Goal: Task Accomplishment & Management: Use online tool/utility

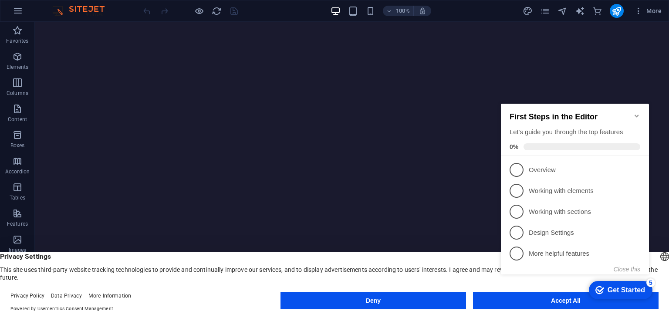
click div "checkmark Get Started 5 First Steps in the Editor Let's guide you through the t…"
click at [634, 112] on icon "Minimize checklist" at bounding box center [636, 115] width 7 height 7
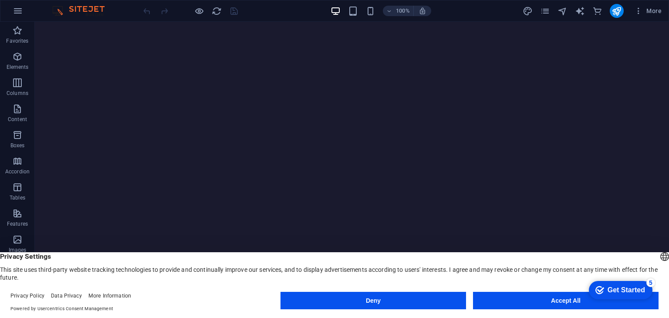
drag, startPoint x: 546, startPoint y: 308, endPoint x: 542, endPoint y: 305, distance: 4.9
click at [545, 308] on button "Accept All" at bounding box center [565, 300] width 185 height 17
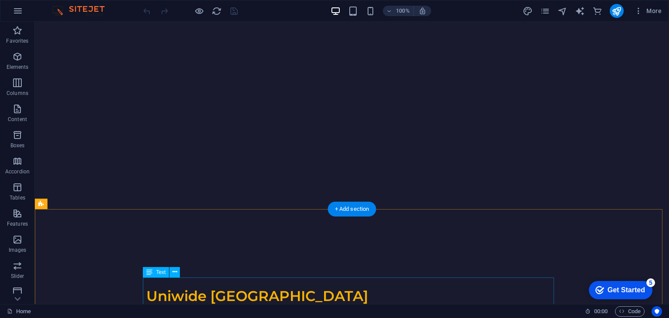
drag, startPoint x: 77, startPoint y: 232, endPoint x: 539, endPoint y: 300, distance: 467.4
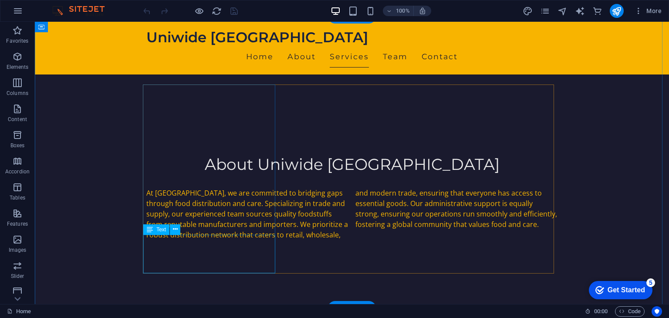
scroll to position [522, 0]
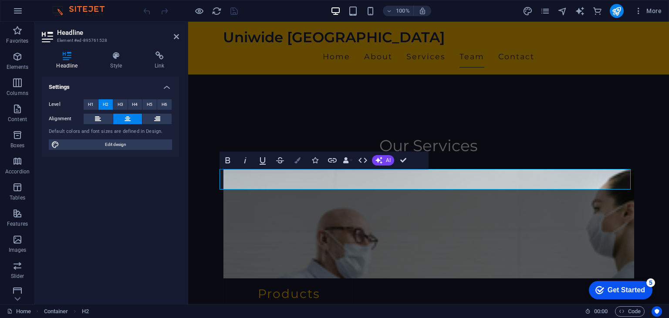
click at [300, 159] on icon "button" at bounding box center [297, 160] width 6 height 6
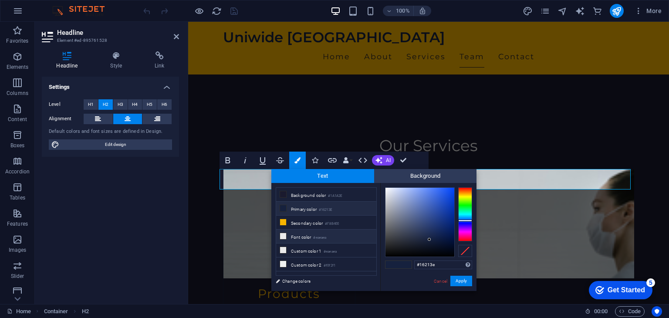
click at [306, 233] on li "Font color #eaeaea" at bounding box center [326, 236] width 100 height 14
type input "#eaeaea"
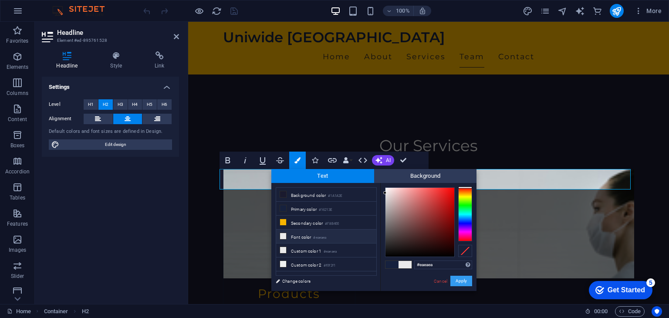
click at [461, 284] on button "Apply" at bounding box center [461, 281] width 22 height 10
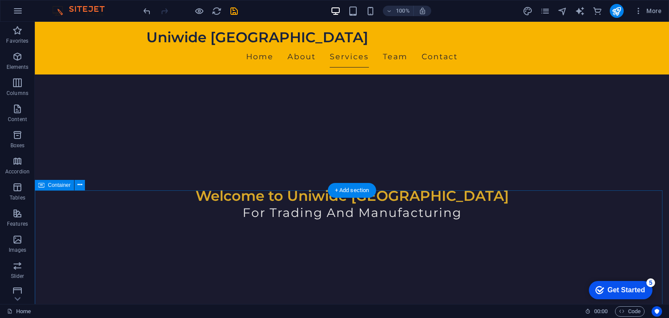
scroll to position [348, 0]
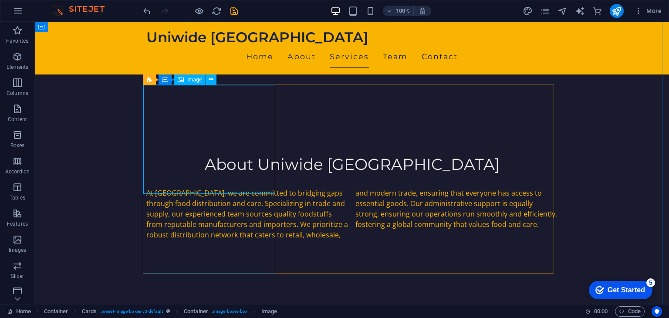
click at [194, 79] on span "Image" at bounding box center [194, 79] width 14 height 5
click at [209, 79] on icon at bounding box center [211, 79] width 5 height 9
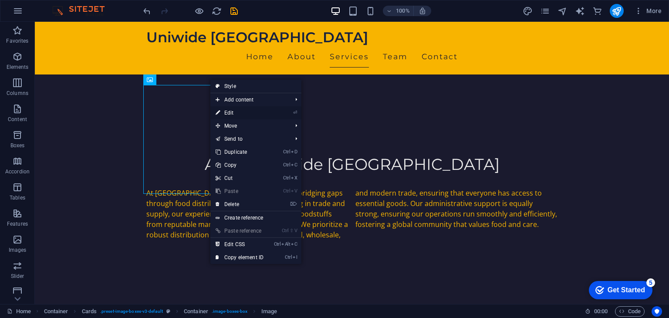
click at [226, 113] on link "⏎ Edit" at bounding box center [239, 112] width 58 height 13
select select "vw"
select select "px"
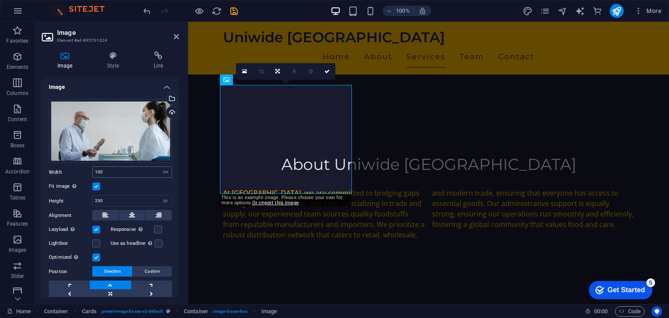
scroll to position [36, 0]
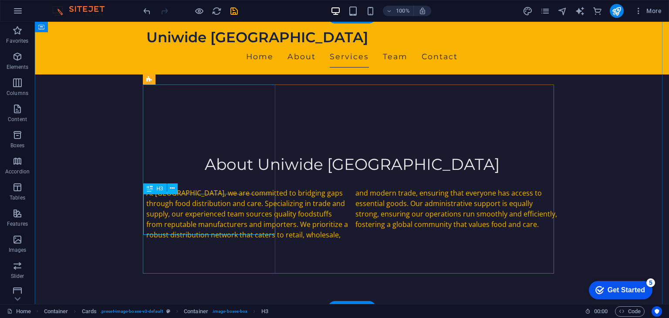
drag, startPoint x: 212, startPoint y: 209, endPoint x: 60, endPoint y: 209, distance: 152.4
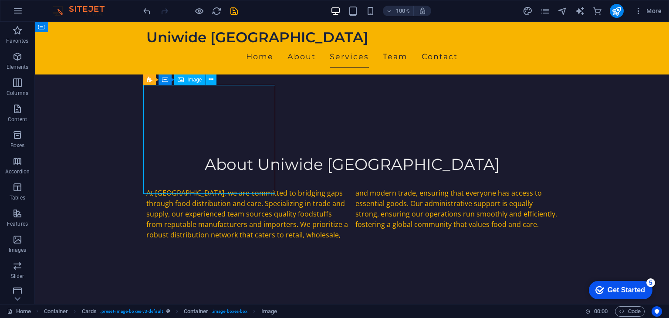
click at [193, 81] on span "Image" at bounding box center [194, 79] width 14 height 5
click at [210, 82] on icon at bounding box center [211, 79] width 5 height 9
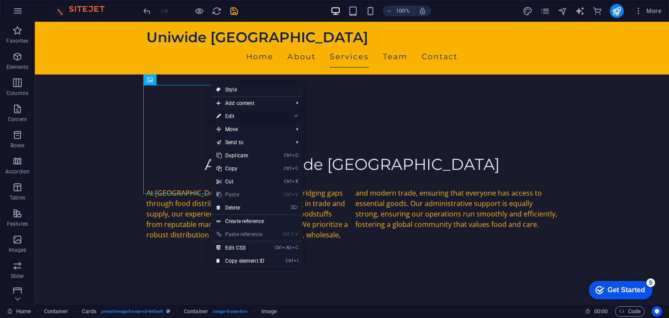
click at [239, 114] on link "⏎ Edit" at bounding box center [240, 116] width 58 height 13
select select "vw"
select select "px"
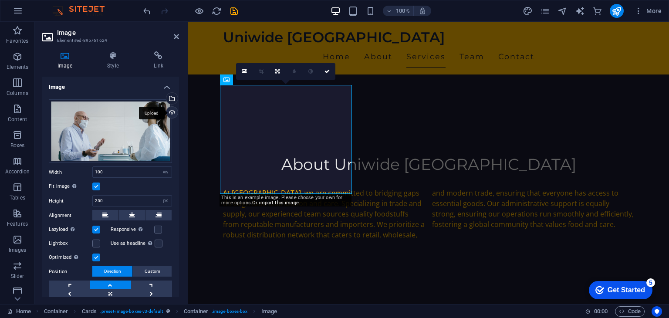
click at [168, 111] on div "Upload" at bounding box center [171, 113] width 13 height 13
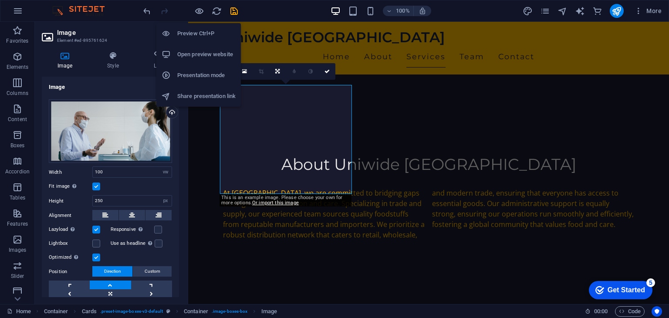
click at [198, 51] on h6 "Open preview website" at bounding box center [206, 54] width 58 height 10
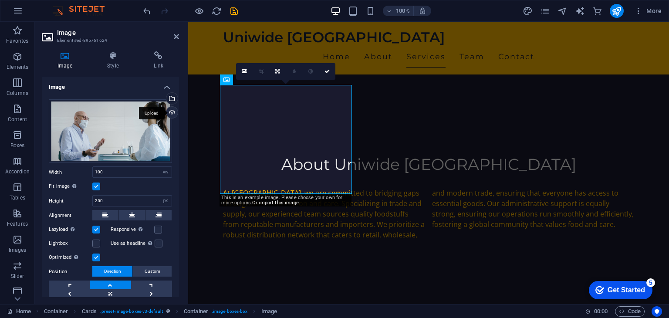
click at [169, 113] on div "Upload" at bounding box center [171, 113] width 13 height 13
click at [172, 112] on div "Upload" at bounding box center [171, 113] width 13 height 13
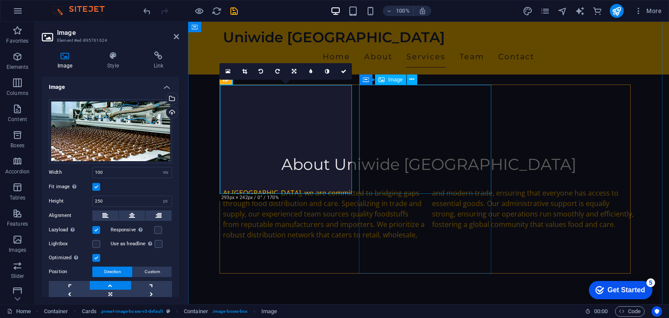
click at [394, 77] on span "Image" at bounding box center [395, 79] width 14 height 5
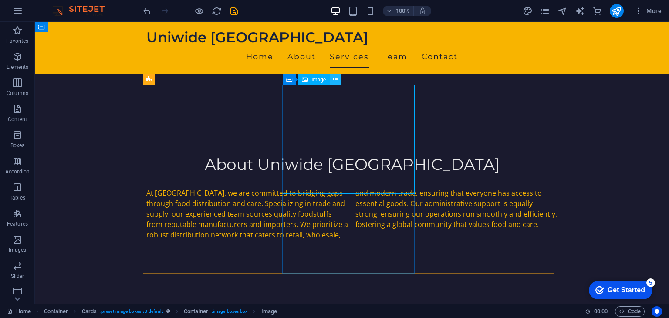
click at [339, 77] on button at bounding box center [335, 79] width 10 height 10
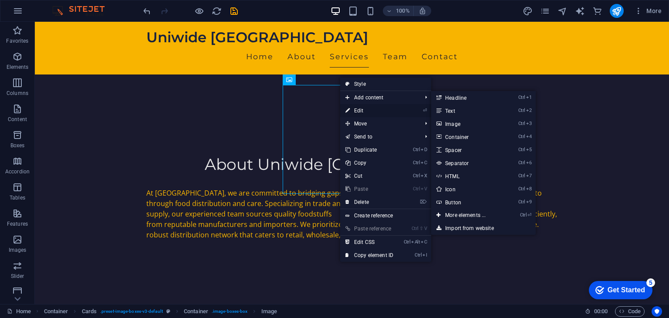
click at [369, 108] on link "⏎ Edit" at bounding box center [369, 110] width 58 height 13
select select "vw"
select select "px"
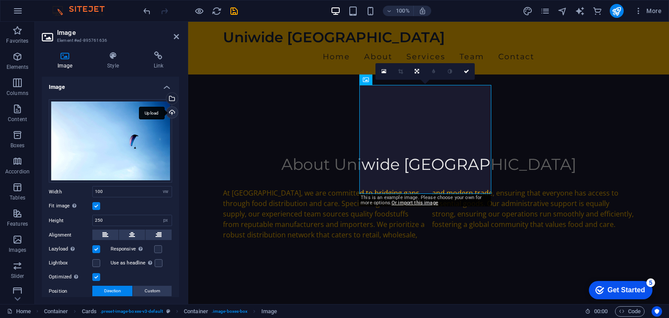
click at [170, 108] on div "Upload" at bounding box center [171, 113] width 13 height 13
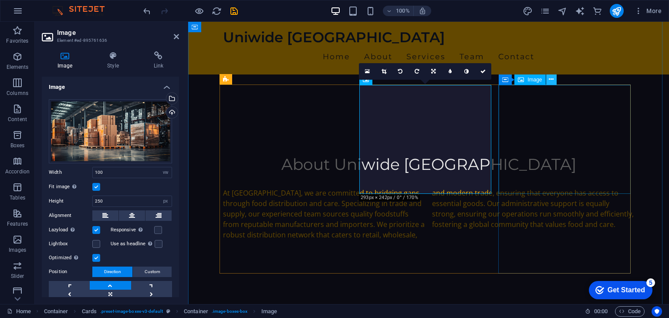
click at [550, 74] on button at bounding box center [551, 79] width 10 height 10
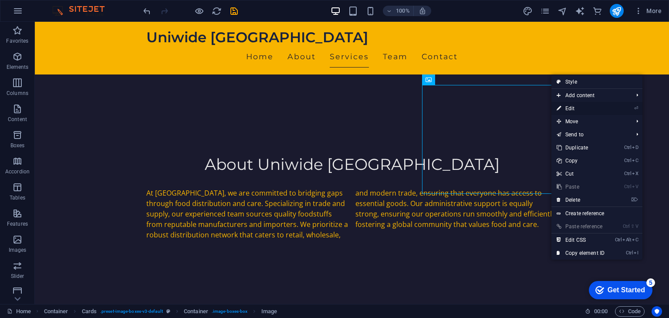
click at [576, 109] on link "⏎ Edit" at bounding box center [580, 108] width 58 height 13
select select "vw"
select select "px"
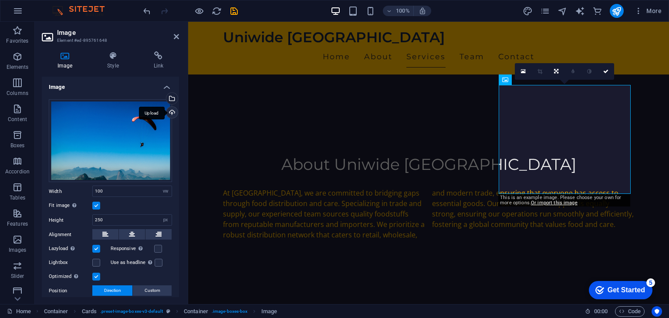
click at [169, 114] on div "Upload" at bounding box center [171, 113] width 13 height 13
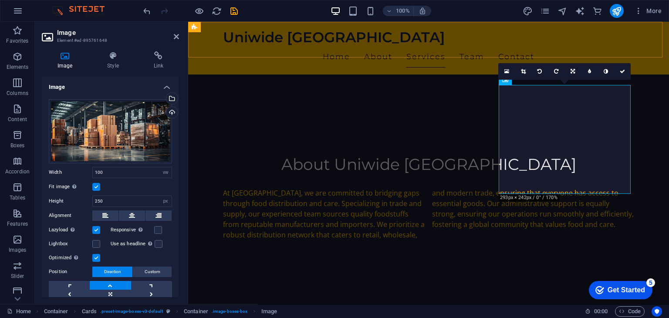
click at [300, 57] on div "Uniwide Egypt Home About Services Team Contact" at bounding box center [428, 48] width 481 height 53
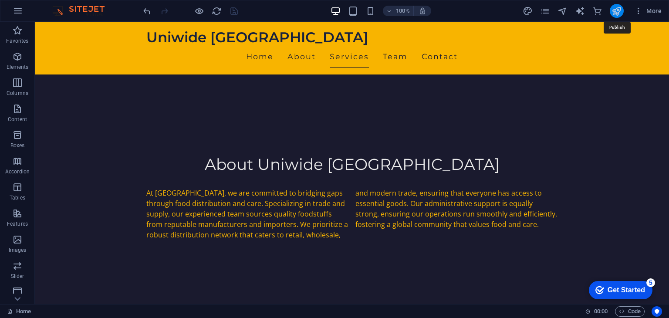
click at [617, 15] on icon "publish" at bounding box center [616, 11] width 10 height 10
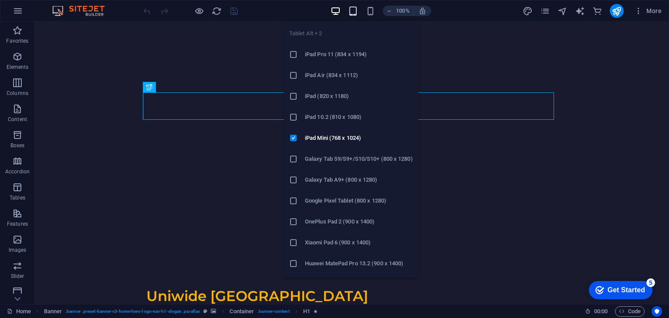
click at [357, 9] on icon "button" at bounding box center [353, 11] width 10 height 10
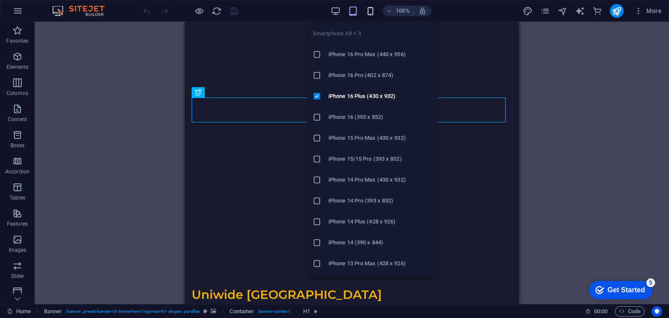
click at [370, 15] on icon "button" at bounding box center [370, 11] width 10 height 10
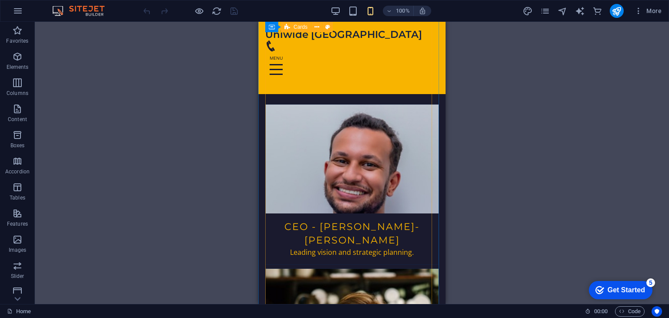
scroll to position [1567, 0]
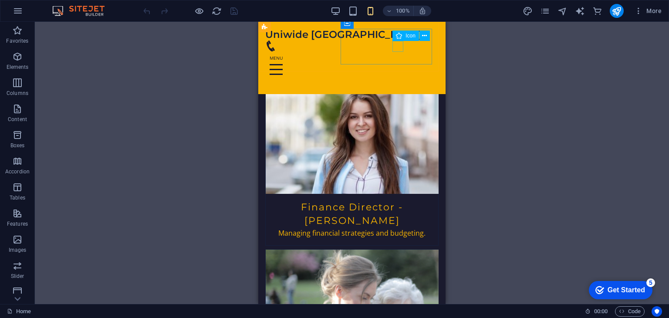
click at [397, 47] on figure at bounding box center [348, 45] width 166 height 11
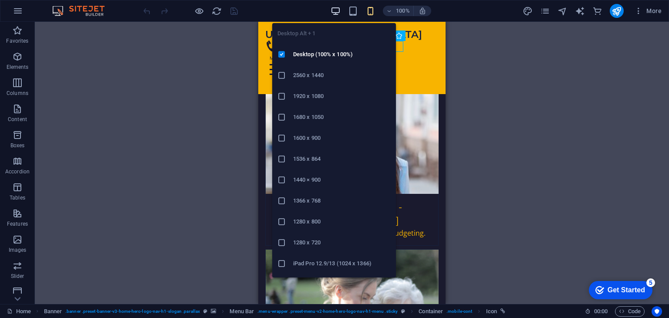
click at [336, 10] on icon "button" at bounding box center [335, 11] width 10 height 10
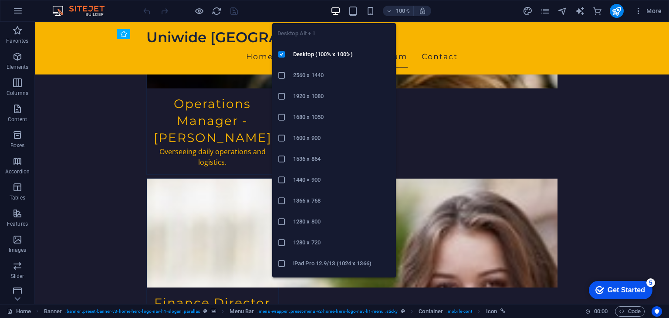
scroll to position [1553, 0]
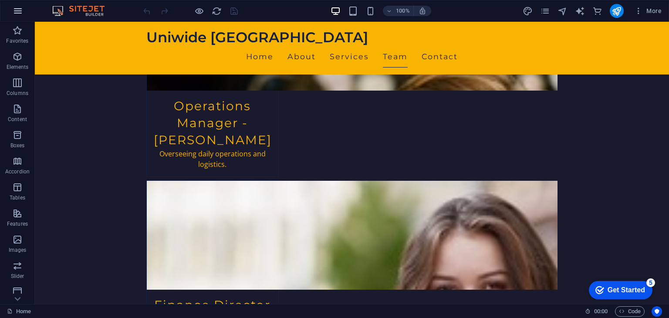
click at [20, 7] on icon "button" at bounding box center [18, 11] width 10 height 10
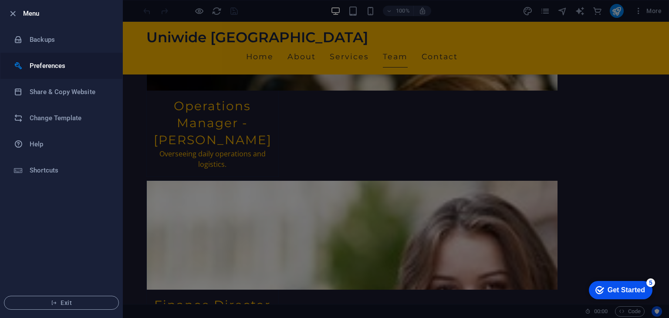
click at [50, 68] on h6 "Preferences" at bounding box center [70, 66] width 81 height 10
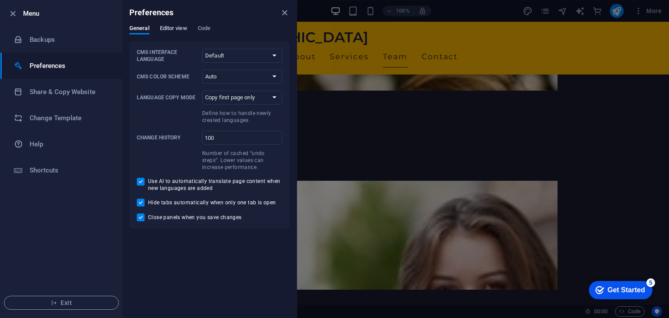
click at [176, 27] on span "Editor view" at bounding box center [173, 29] width 27 height 12
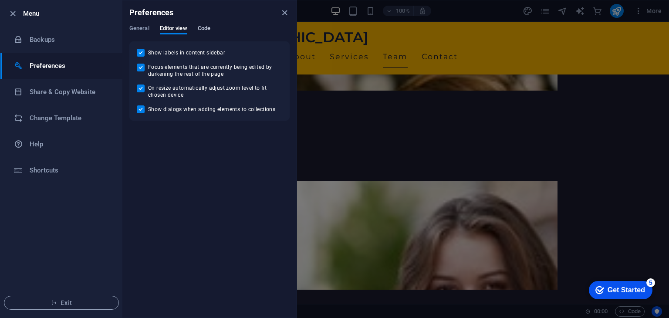
click at [203, 25] on span "Code" at bounding box center [204, 29] width 13 height 12
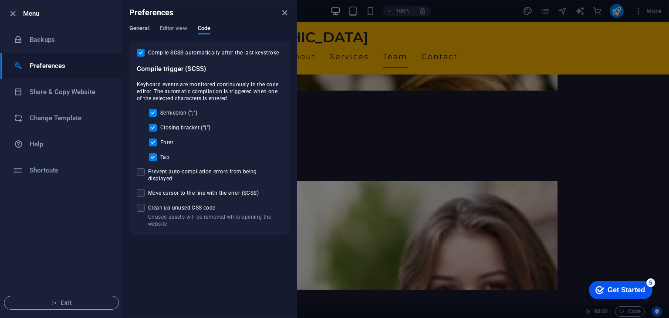
click at [144, 31] on span "General" at bounding box center [139, 29] width 20 height 12
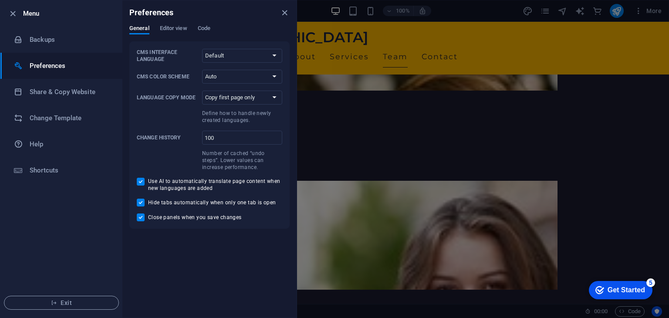
click at [383, 88] on div at bounding box center [334, 159] width 669 height 318
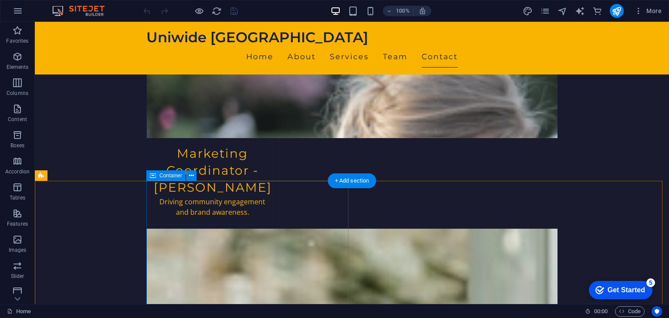
scroll to position [1729, 0]
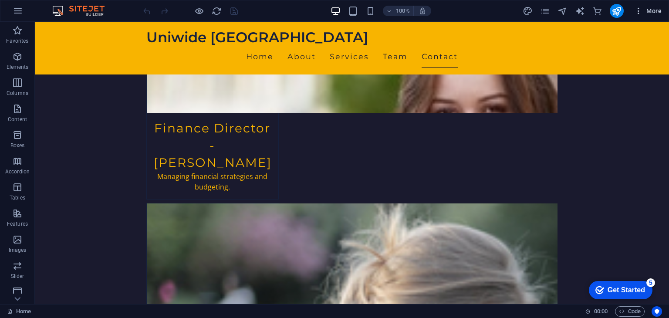
click at [654, 7] on span "More" at bounding box center [647, 11] width 27 height 9
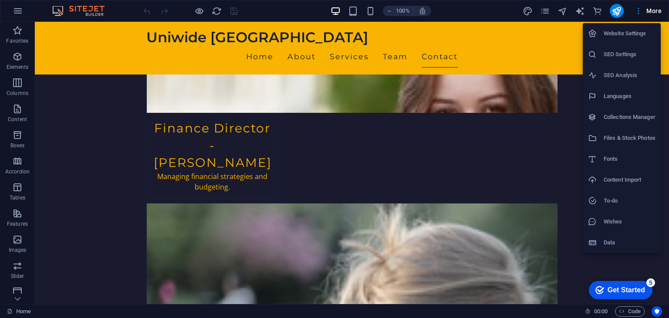
click at [639, 32] on h6 "Website Settings" at bounding box center [629, 33] width 52 height 10
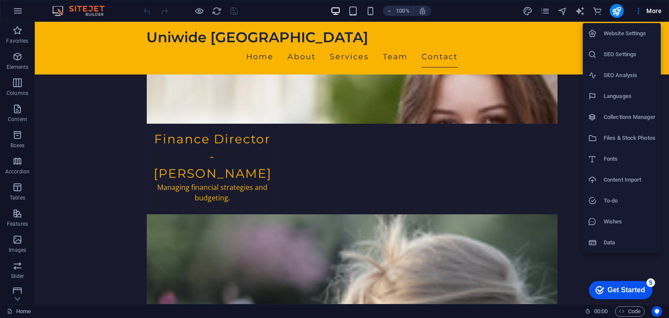
scroll to position [1691, 0]
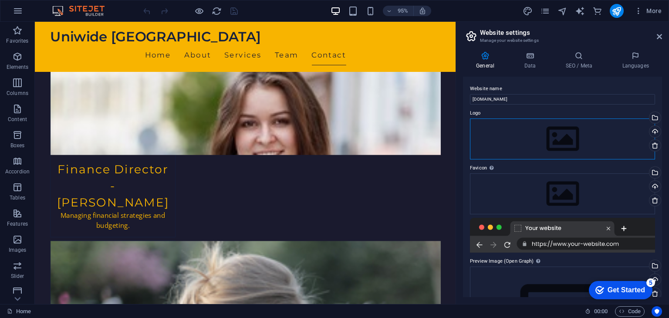
click at [559, 143] on div "Drag files here, click to choose files or select files from Files or our free s…" at bounding box center [562, 138] width 185 height 41
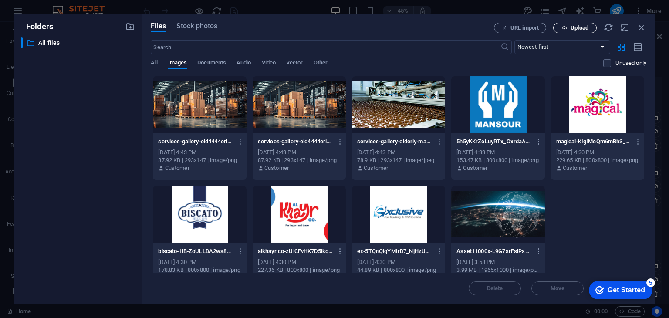
click at [575, 27] on span "Upload" at bounding box center [579, 27] width 18 height 5
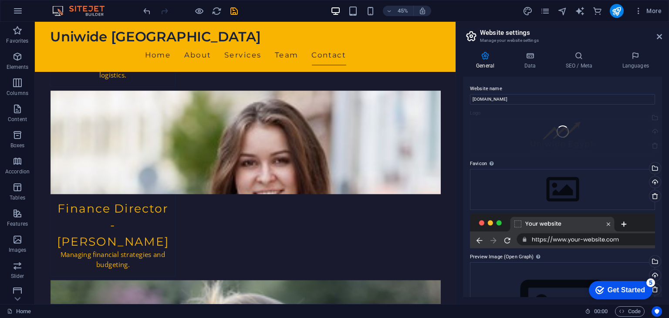
scroll to position [1691, 0]
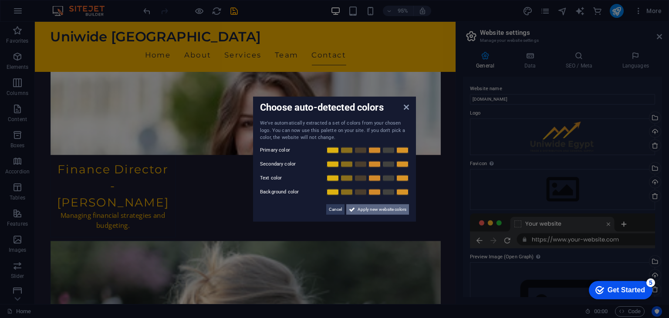
click at [374, 206] on span "Apply new website colors" at bounding box center [381, 209] width 49 height 10
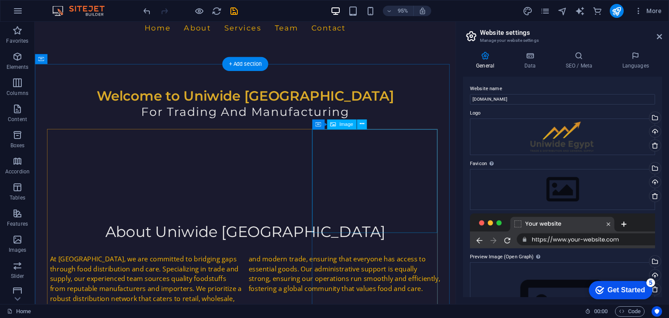
scroll to position [0, 0]
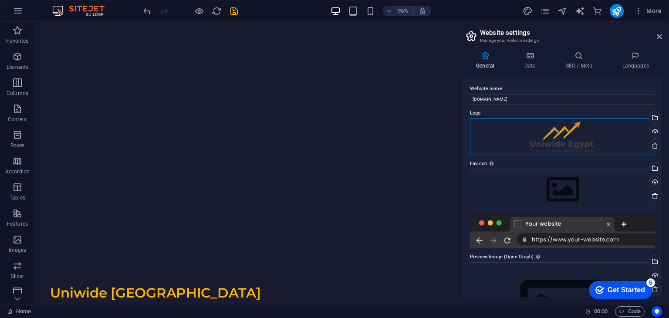
click at [552, 143] on div "Drag files here, click to choose files or select files from Files or our free s…" at bounding box center [562, 136] width 185 height 37
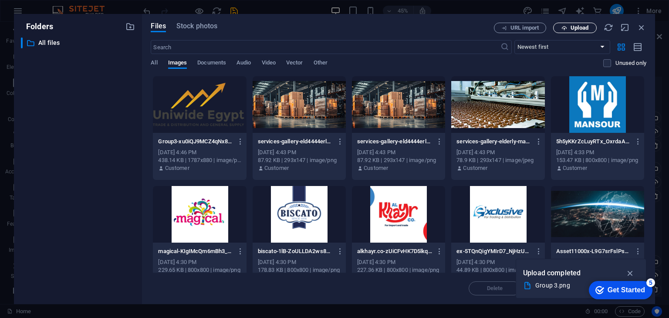
click at [577, 25] on span "Upload" at bounding box center [579, 27] width 18 height 5
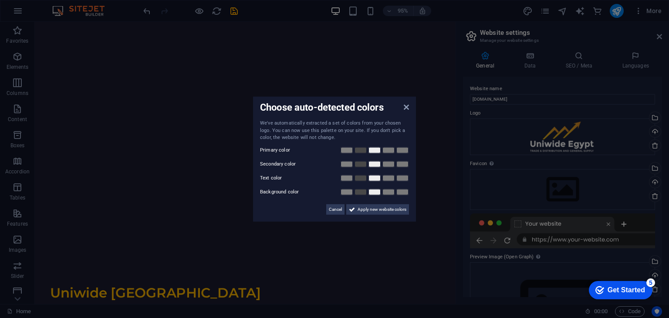
click at [564, 164] on aside "Choose auto-detected colors We've automatically extracted a set of colors from …" at bounding box center [334, 159] width 669 height 318
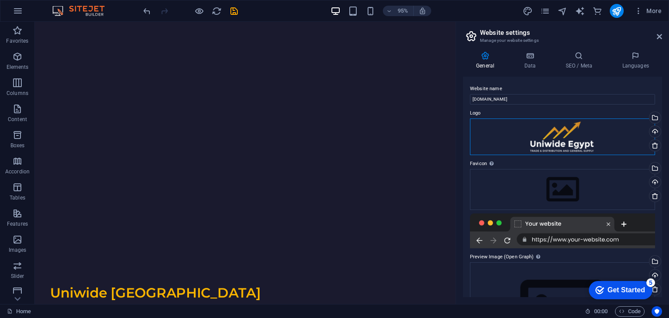
click at [499, 126] on div "Drag files here, click to choose files or select files from Files or our free s…" at bounding box center [562, 136] width 185 height 37
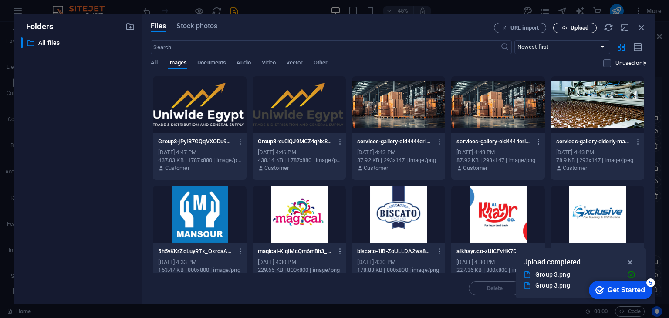
click at [580, 28] on span "Upload" at bounding box center [579, 27] width 18 height 5
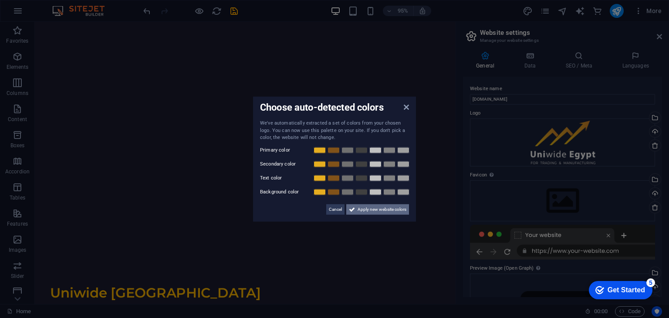
click at [372, 212] on span "Apply new website colors" at bounding box center [381, 209] width 49 height 10
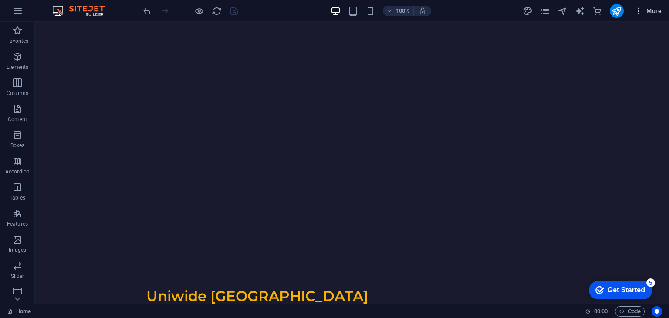
click at [646, 13] on span "More" at bounding box center [647, 11] width 27 height 9
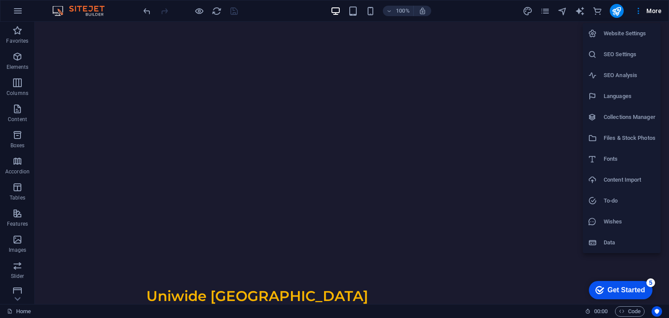
click at [625, 52] on h6 "SEO Settings" at bounding box center [629, 54] width 52 height 10
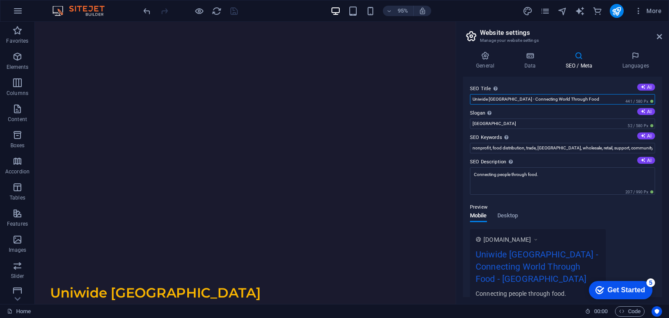
click at [571, 98] on input "Uniwide Egypt - Connecting World Through Food" at bounding box center [562, 99] width 185 height 10
drag, startPoint x: 587, startPoint y: 99, endPoint x: 504, endPoint y: 105, distance: 82.9
click at [504, 105] on div "SEO Title The title of your website - make it something that stands out in sear…" at bounding box center [562, 187] width 199 height 220
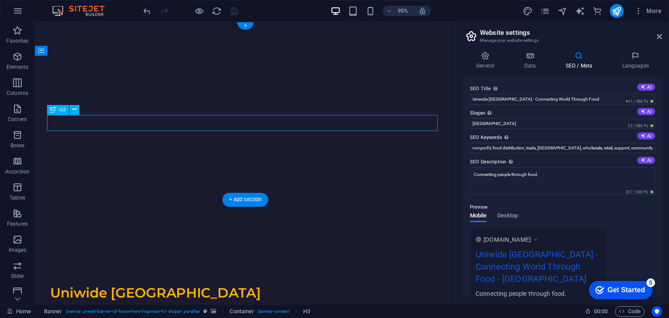
drag, startPoint x: 292, startPoint y: 130, endPoint x: 187, endPoint y: 192, distance: 122.2
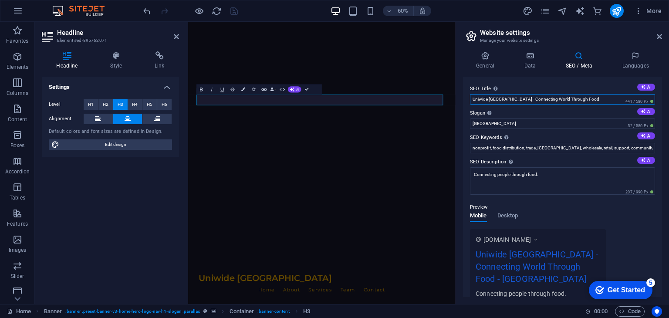
click at [516, 98] on input "Uniwide Egypt - Connecting World Through Food" at bounding box center [562, 99] width 185 height 10
drag, startPoint x: 502, startPoint y: 100, endPoint x: 599, endPoint y: 88, distance: 97.5
click at [599, 88] on div "SEO Title The title of your website - make it something that stands out in sear…" at bounding box center [562, 94] width 185 height 21
type input "Uniwide Egypt - For Trading And Manufacturing"
drag, startPoint x: 492, startPoint y: 121, endPoint x: 466, endPoint y: 121, distance: 26.1
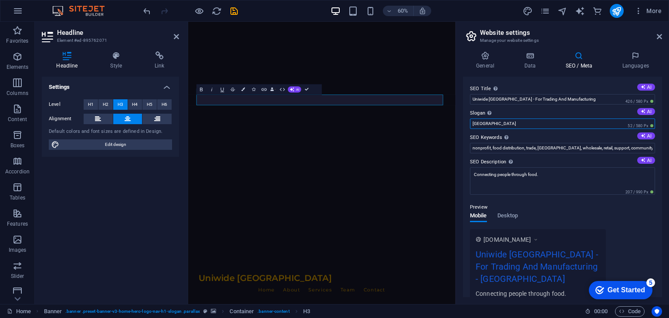
click at [466, 121] on div "SEO Title The title of your website - make it something that stands out in sear…" at bounding box center [562, 187] width 199 height 220
drag, startPoint x: 476, startPoint y: 124, endPoint x: 470, endPoint y: 124, distance: 6.1
click at [470, 124] on input "egypt" at bounding box center [562, 123] width 185 height 10
click at [476, 123] on input "egypt" at bounding box center [562, 123] width 185 height 10
click at [474, 121] on input "egypt" at bounding box center [562, 123] width 185 height 10
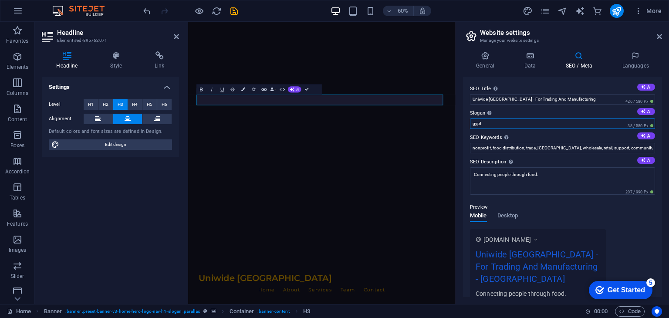
type input "Egypt"
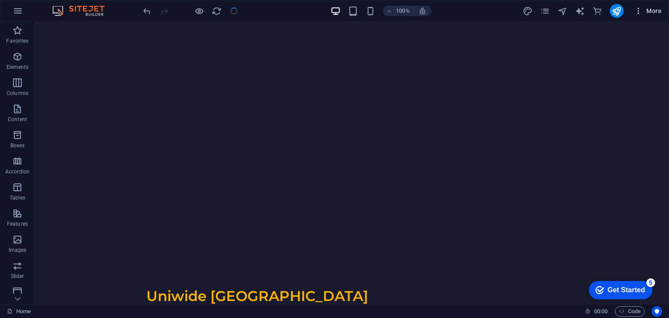
click at [660, 10] on span "More" at bounding box center [647, 11] width 27 height 9
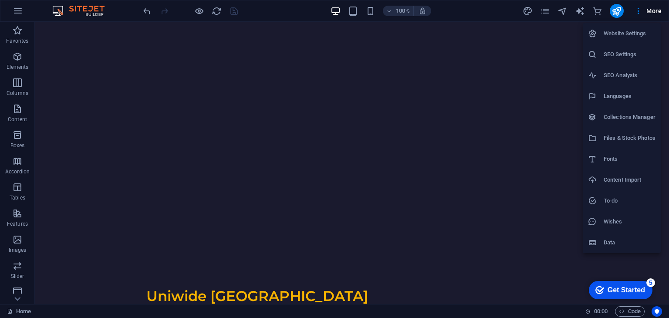
click at [620, 50] on h6 "SEO Settings" at bounding box center [629, 54] width 52 height 10
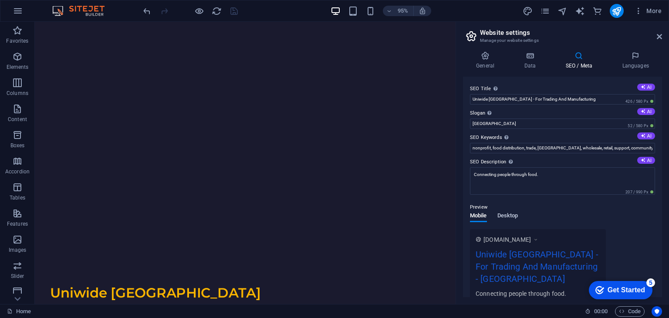
click at [505, 218] on span "Desktop" at bounding box center [507, 216] width 21 height 12
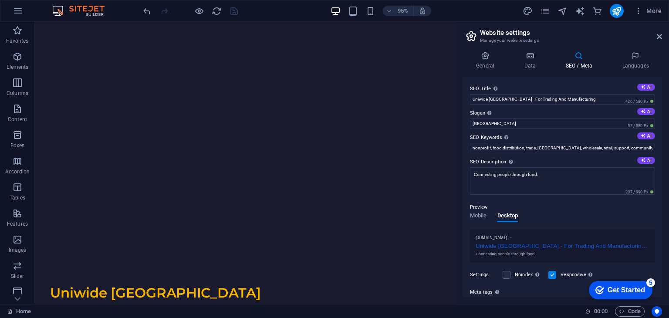
click at [476, 210] on p "Preview" at bounding box center [478, 207] width 17 height 10
click at [486, 216] on span "Mobile" at bounding box center [478, 216] width 17 height 12
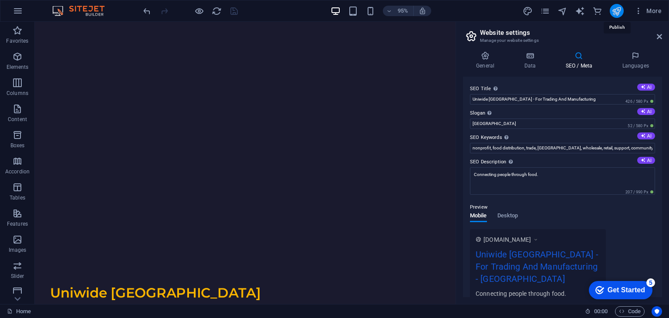
click at [620, 7] on icon "publish" at bounding box center [616, 11] width 10 height 10
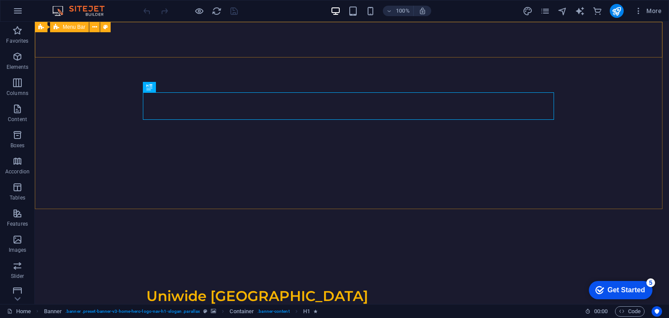
click at [75, 27] on span "Menu Bar" at bounding box center [74, 26] width 23 height 5
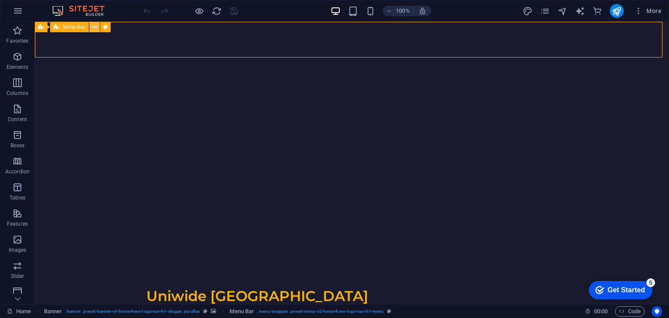
click at [95, 30] on icon at bounding box center [94, 27] width 5 height 9
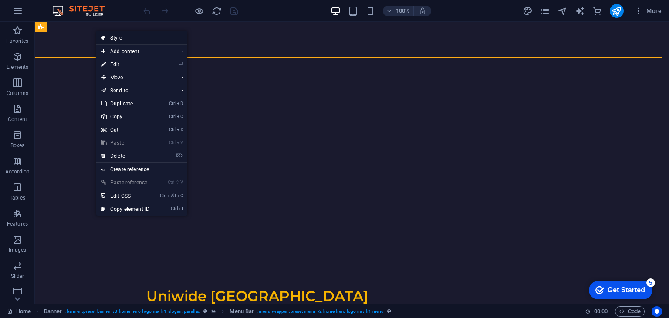
click at [121, 37] on link "Style" at bounding box center [141, 37] width 91 height 13
select select "rem"
select select "preset-menu-v2-home-hero-logo-nav-h1-menu"
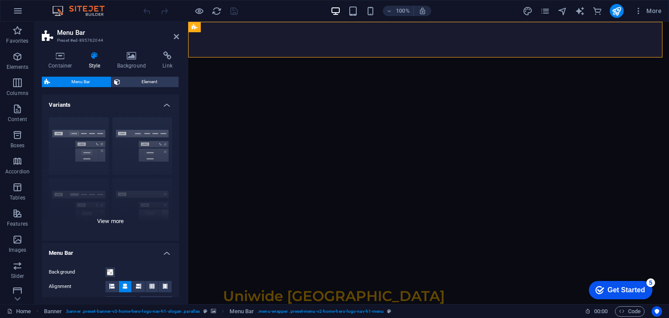
click at [63, 132] on div "Border Centered Default Fixed Loki Trigger Wide XXL" at bounding box center [110, 175] width 137 height 131
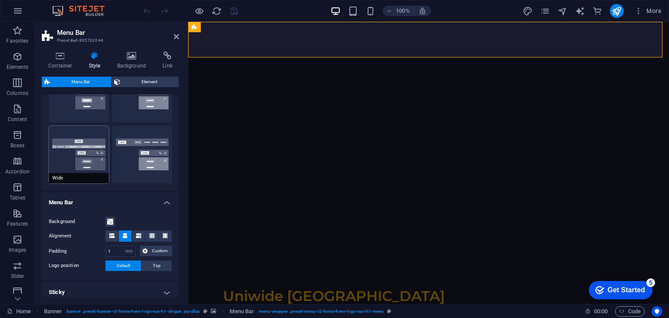
scroll to position [305, 0]
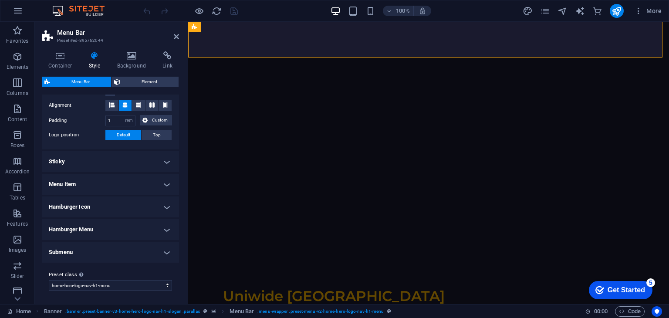
click at [163, 183] on h4 "Menu Item" at bounding box center [110, 184] width 137 height 21
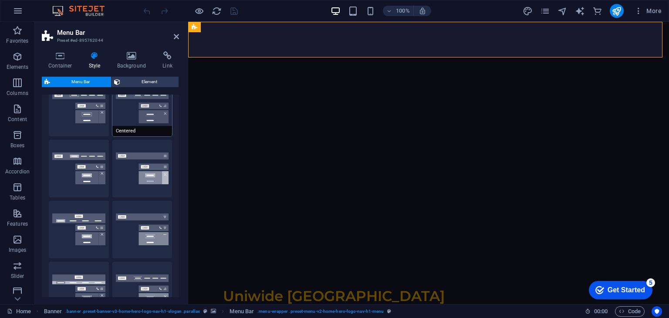
scroll to position [0, 0]
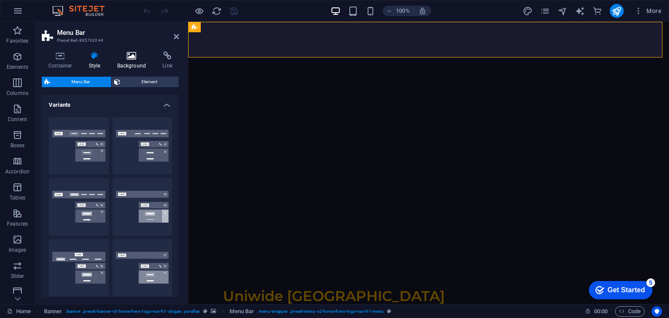
click at [134, 63] on h4 "Background" at bounding box center [134, 60] width 46 height 18
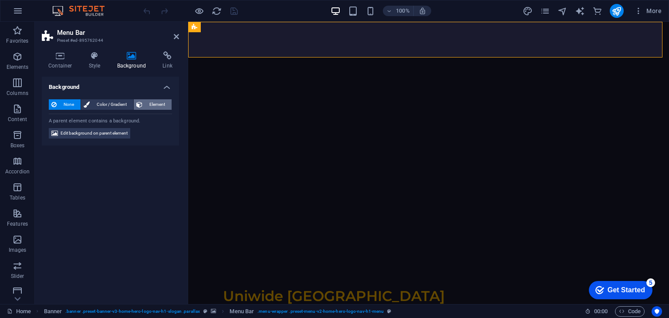
click at [157, 103] on span "Element" at bounding box center [157, 104] width 24 height 10
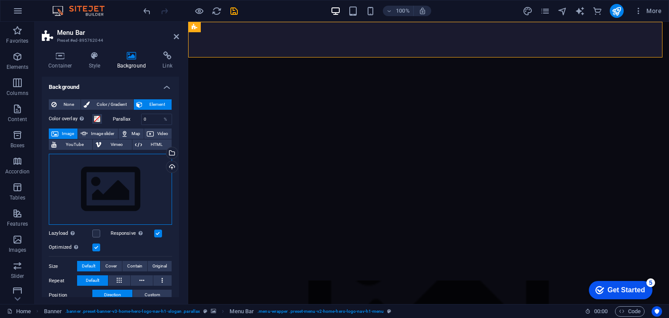
click at [106, 173] on div "Drag files here, click to choose files or select files from Files or our free s…" at bounding box center [110, 189] width 123 height 71
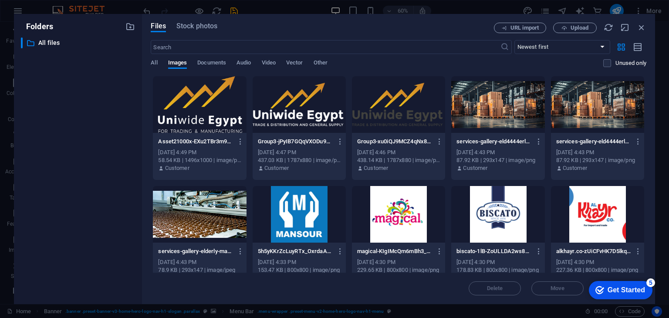
click at [207, 118] on div at bounding box center [199, 104] width 93 height 57
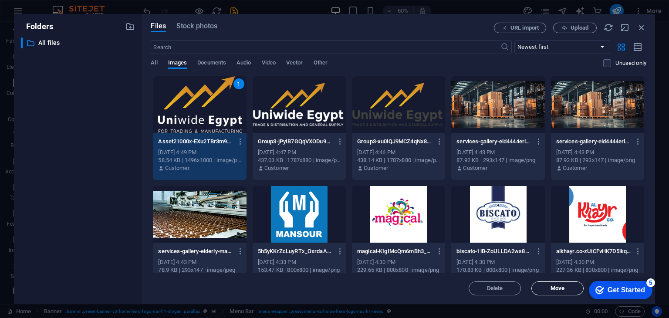
click at [543, 289] on span "Move" at bounding box center [557, 288] width 44 height 5
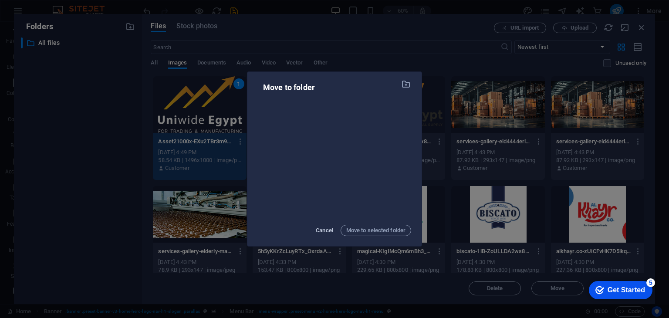
click at [324, 231] on span "Cancel" at bounding box center [324, 230] width 17 height 10
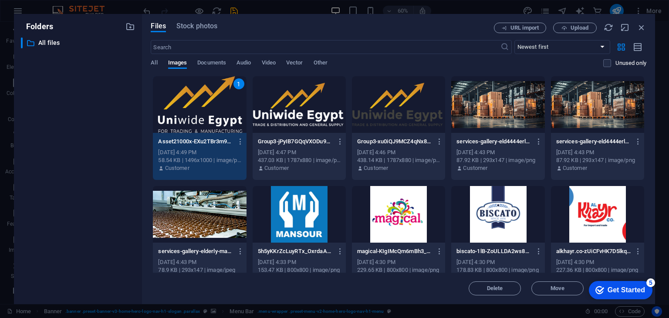
click at [210, 109] on div "1" at bounding box center [199, 104] width 93 height 57
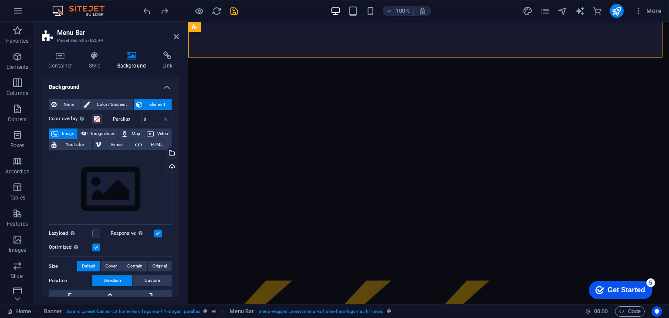
click at [174, 118] on div "None Color / Gradient Element Stretch background to full-width Color overlay Pl…" at bounding box center [110, 260] width 137 height 336
drag, startPoint x: 368, startPoint y: 145, endPoint x: 225, endPoint y: 130, distance: 144.4
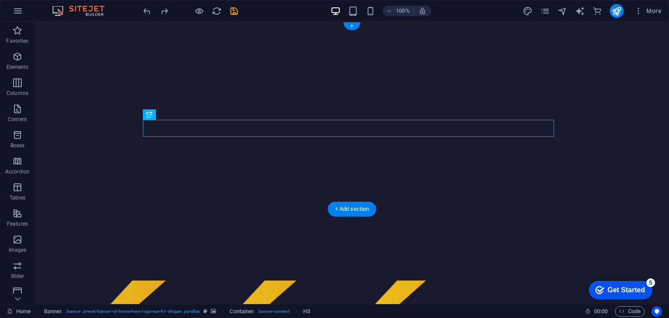
click at [89, 280] on figure at bounding box center [352, 298] width 634 height 36
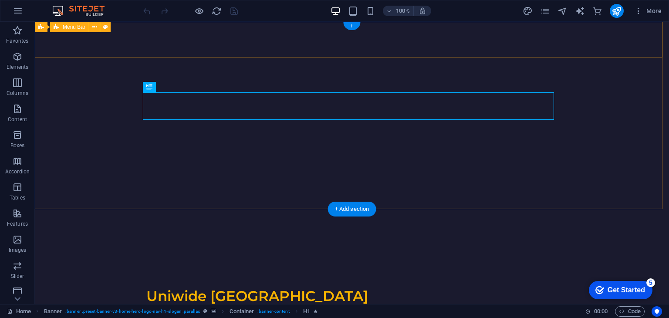
click at [101, 280] on div "Uniwide [GEOGRAPHIC_DATA] Home About Services Team Contact" at bounding box center [352, 306] width 634 height 53
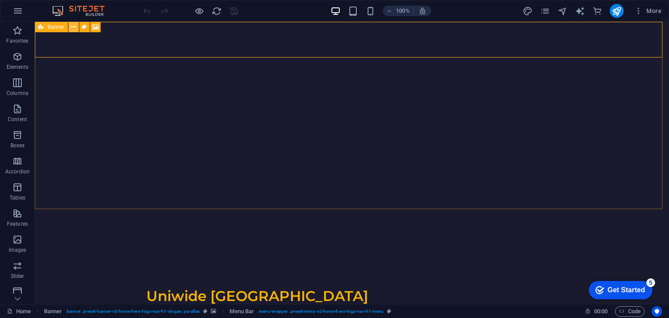
click at [71, 27] on icon at bounding box center [73, 27] width 5 height 9
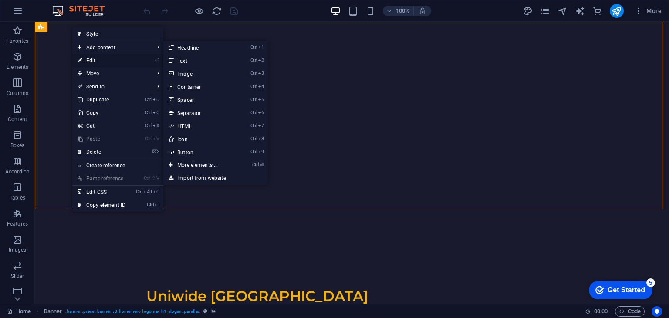
click at [112, 59] on link "⏎ Edit" at bounding box center [101, 60] width 58 height 13
select select "vh"
select select "header"
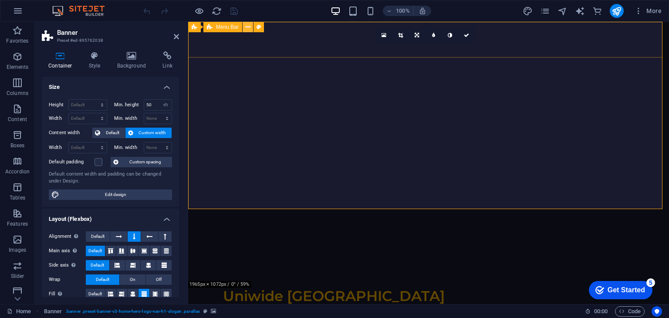
click at [249, 25] on icon at bounding box center [248, 27] width 5 height 9
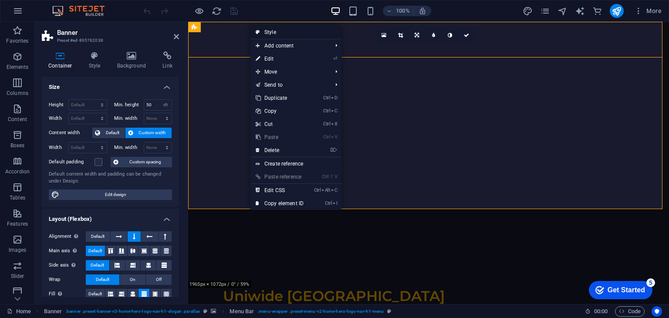
click at [276, 31] on link "Style" at bounding box center [295, 32] width 91 height 13
select select "rem"
select select "preset-menu-v2-home-hero-logo-nav-h1-menu"
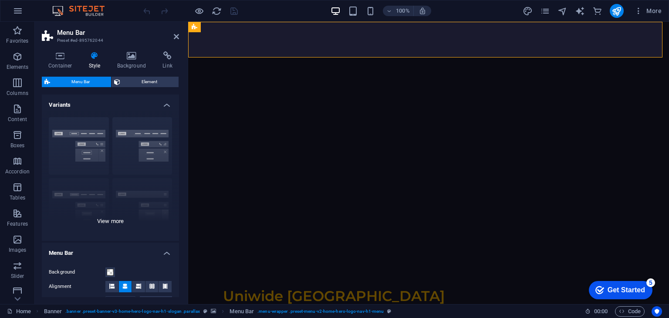
click at [64, 137] on div "Border Centered Default Fixed Loki Trigger Wide XXL" at bounding box center [110, 175] width 137 height 131
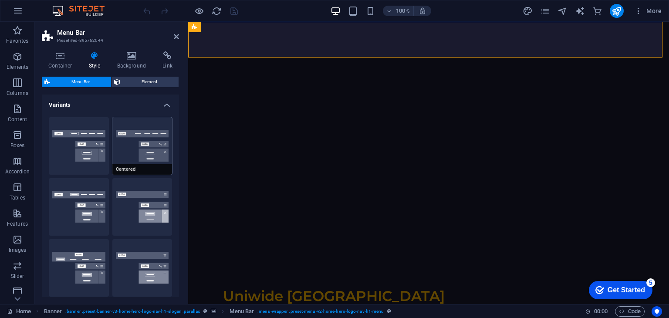
click at [115, 136] on button "Centered" at bounding box center [142, 145] width 60 height 57
click at [91, 138] on button "Border" at bounding box center [79, 145] width 60 height 57
click at [121, 135] on button "Centered" at bounding box center [142, 145] width 60 height 57
click at [82, 135] on button "Border" at bounding box center [79, 145] width 60 height 57
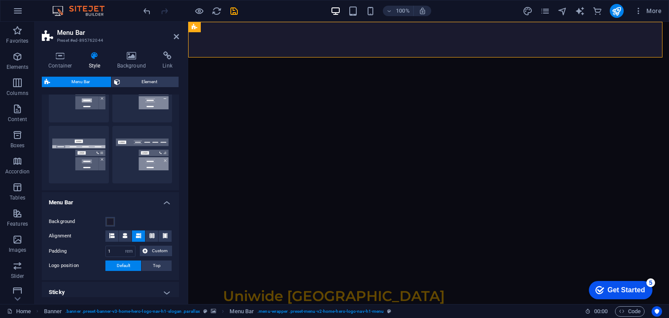
select select "200"
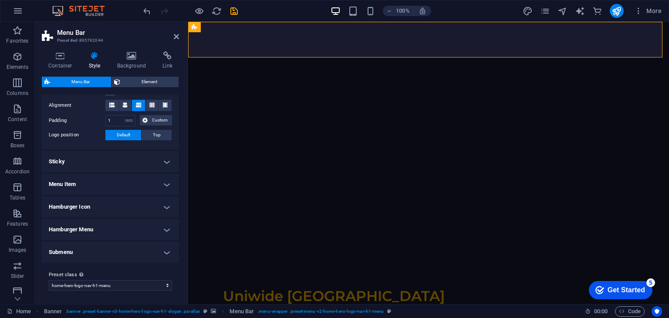
click at [162, 179] on h4 "Menu Item" at bounding box center [110, 184] width 137 height 21
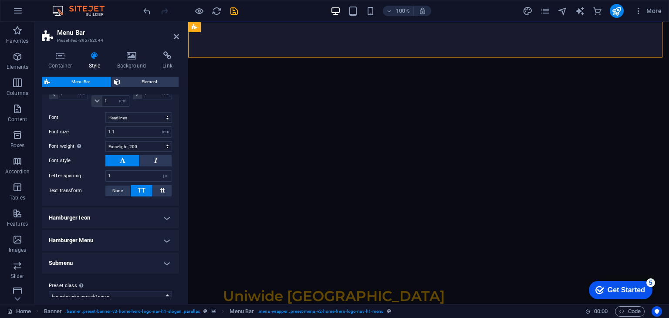
scroll to position [561, 0]
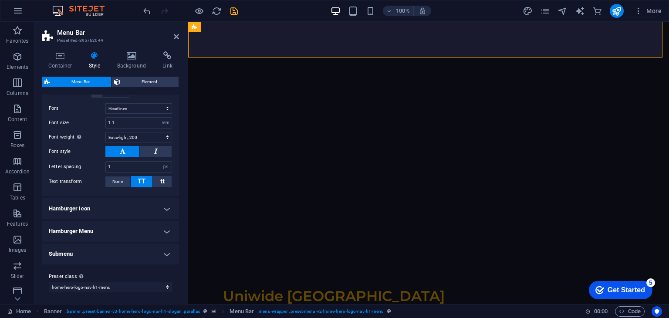
click at [166, 202] on h4 "Hamburger Icon" at bounding box center [110, 208] width 137 height 21
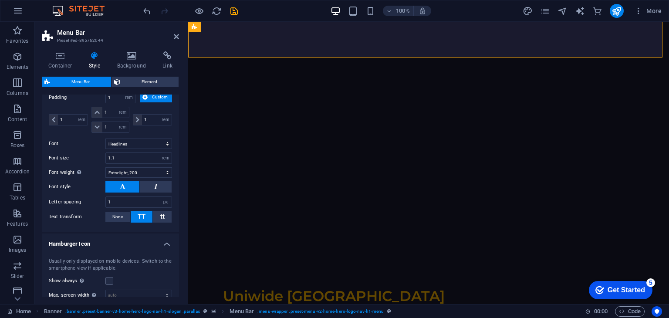
scroll to position [700, 0]
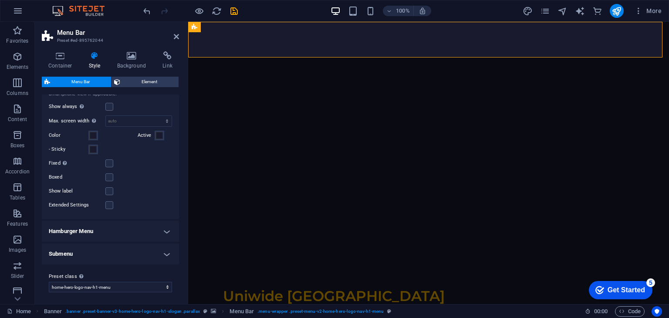
click at [158, 231] on h4 "Hamburger Menu" at bounding box center [110, 231] width 137 height 21
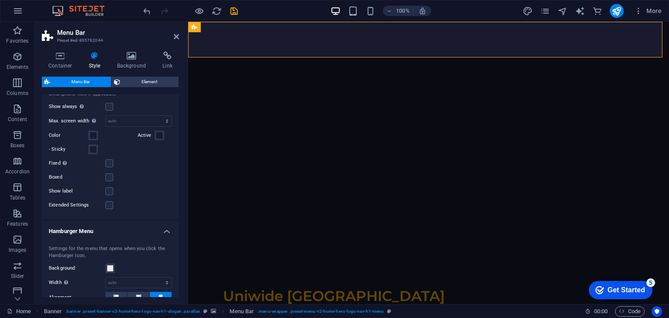
scroll to position [829, 0]
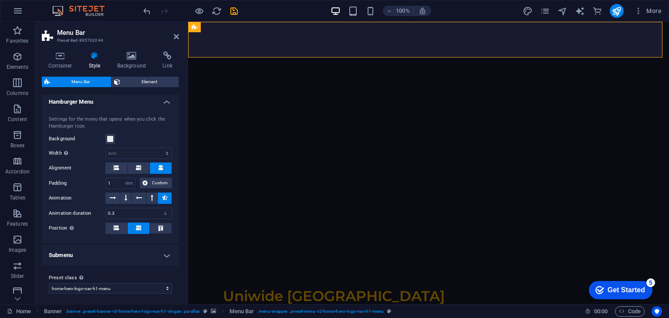
click at [159, 253] on h4 "Submenu" at bounding box center [110, 255] width 137 height 21
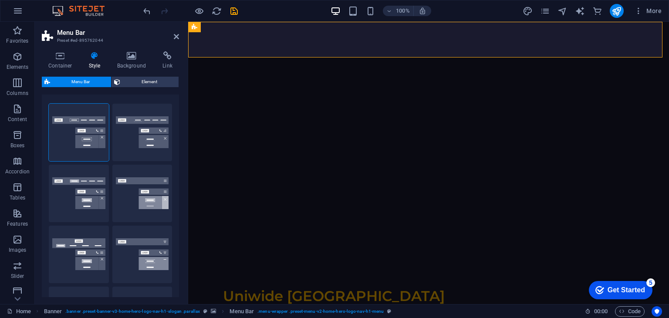
scroll to position [0, 0]
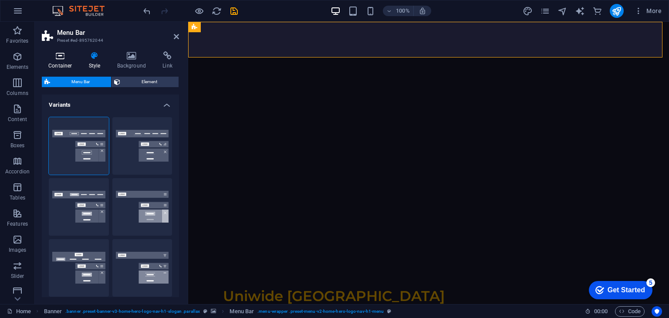
click at [64, 58] on icon at bounding box center [60, 55] width 37 height 9
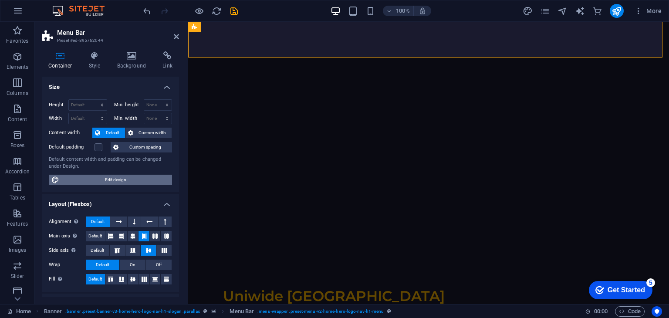
click at [115, 178] on span "Edit design" at bounding box center [116, 180] width 108 height 10
select select "rem"
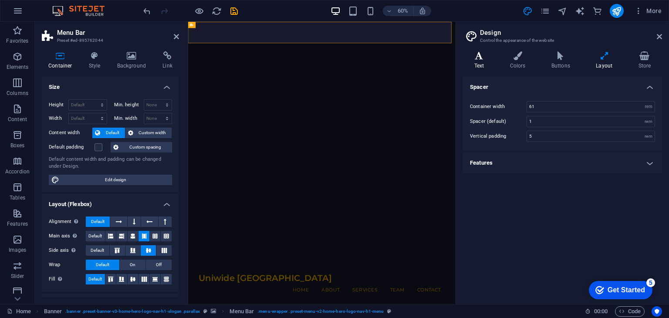
click at [483, 66] on h4 "Text" at bounding box center [481, 60] width 36 height 18
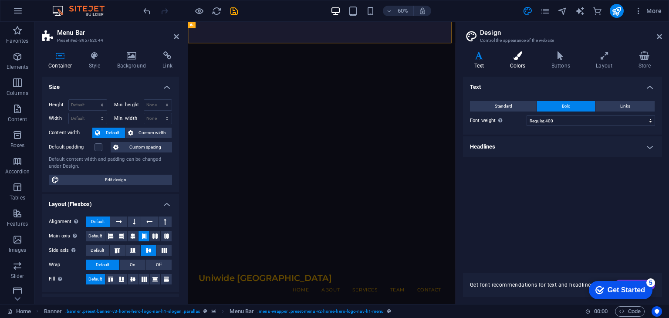
click at [524, 60] on h4 "Colors" at bounding box center [518, 60] width 41 height 18
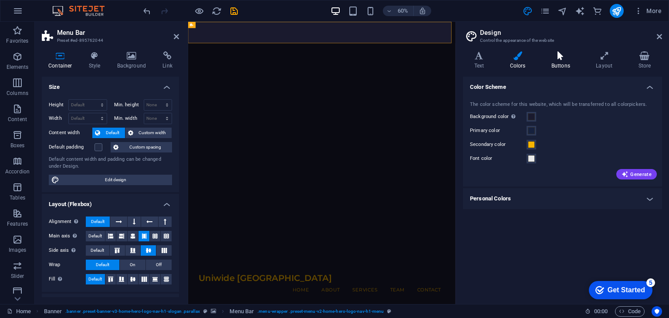
click at [561, 55] on icon at bounding box center [560, 55] width 41 height 9
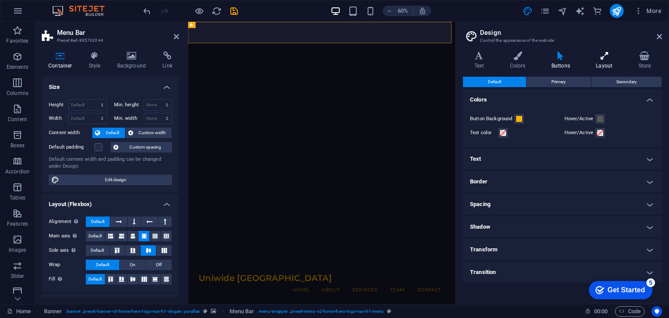
click at [595, 56] on icon at bounding box center [604, 55] width 39 height 9
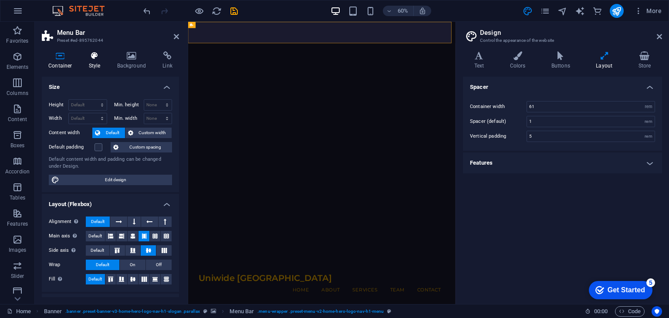
click at [98, 64] on h4 "Style" at bounding box center [96, 60] width 28 height 18
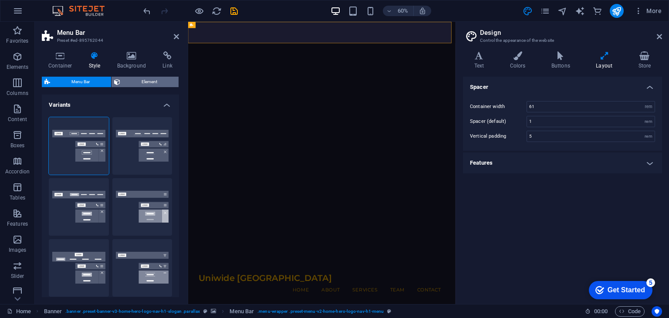
click at [141, 80] on span "Element" at bounding box center [149, 82] width 53 height 10
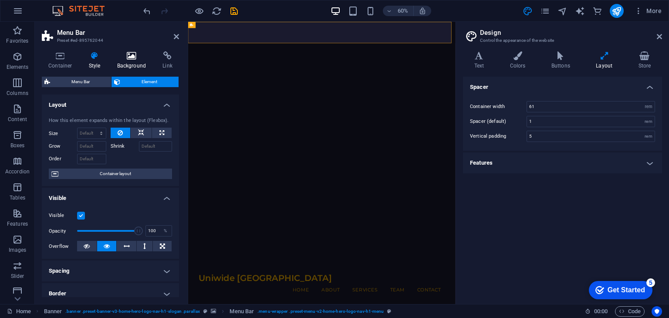
click at [131, 62] on h4 "Background" at bounding box center [134, 60] width 46 height 18
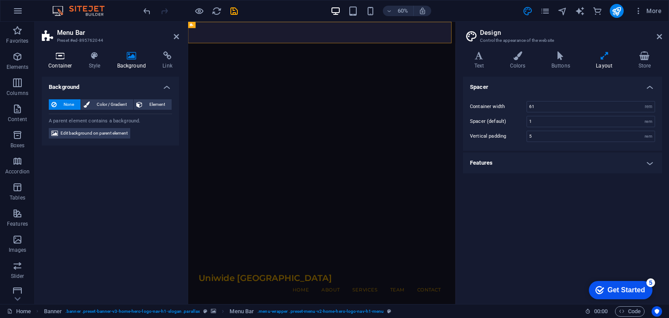
click at [67, 59] on icon at bounding box center [60, 55] width 37 height 9
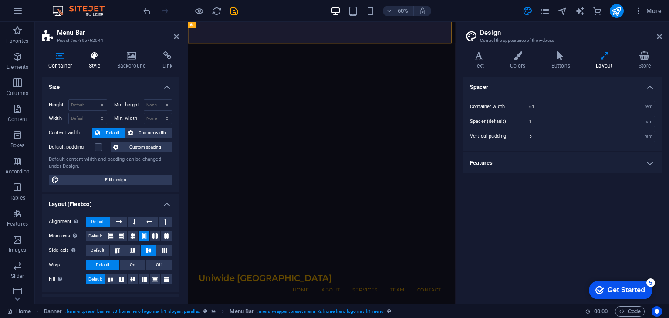
click at [96, 67] on h4 "Style" at bounding box center [96, 60] width 28 height 18
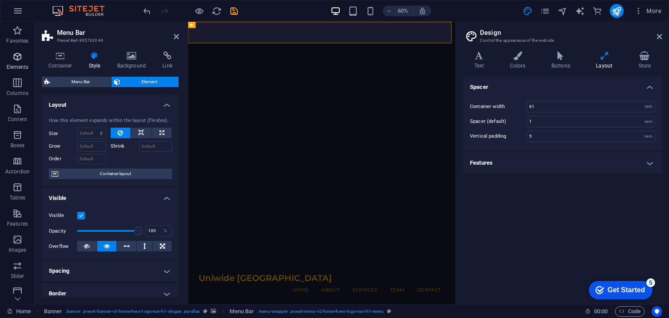
click at [18, 67] on p "Elements" at bounding box center [18, 67] width 22 height 7
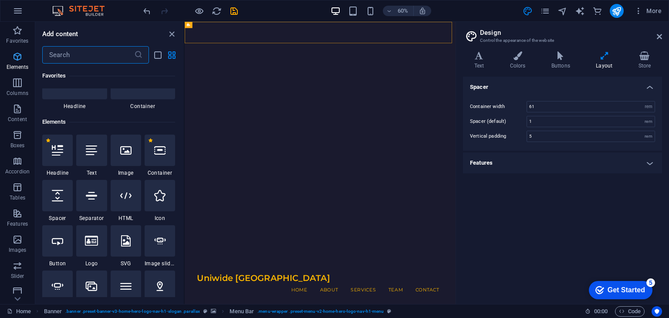
scroll to position [92, 0]
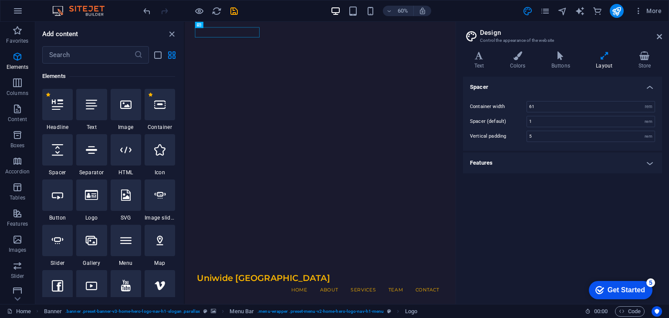
click at [663, 41] on aside "Design Control the appearance of the website Variants Text Colors Buttons Layou…" at bounding box center [561, 163] width 213 height 282
click at [658, 35] on icon at bounding box center [659, 36] width 5 height 7
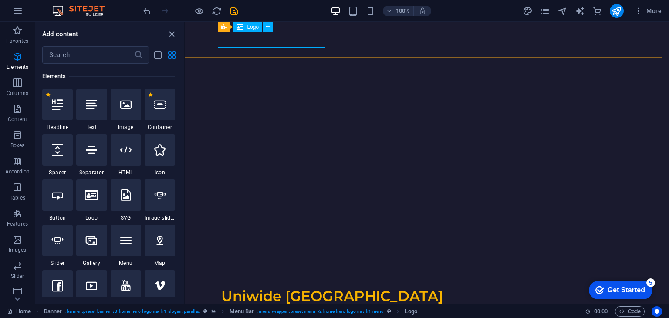
click at [254, 28] on span "Logo" at bounding box center [253, 26] width 12 height 5
click at [268, 26] on icon at bounding box center [268, 27] width 5 height 9
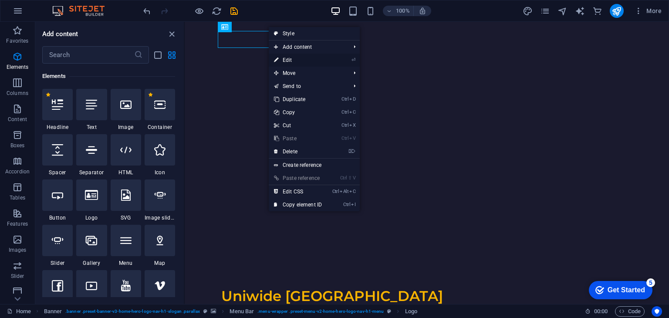
click at [290, 54] on link "⏎ Edit" at bounding box center [298, 60] width 58 height 13
select select "px"
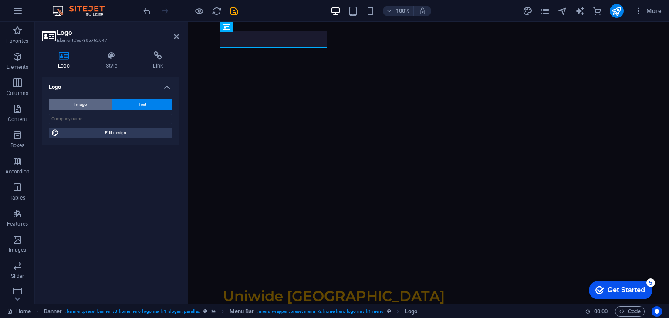
click at [89, 106] on button "Image" at bounding box center [80, 104] width 63 height 10
select select "DISABLED_OPTION_VALUE"
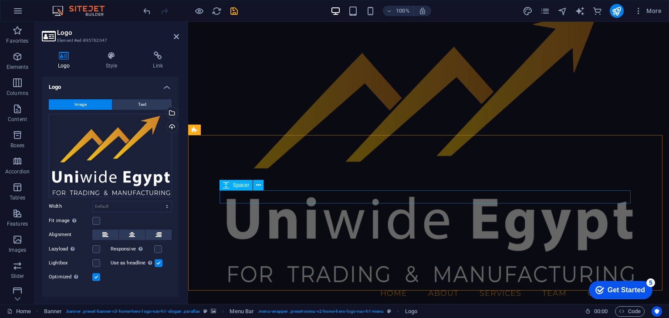
scroll to position [174, 0]
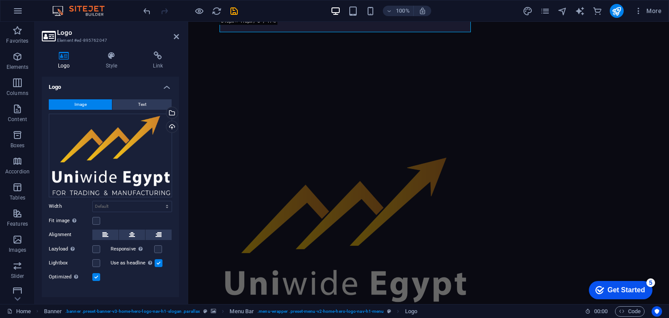
drag, startPoint x: 220, startPoint y: 130, endPoint x: 387, endPoint y: -7, distance: 216.2
type input "560"
select select "px"
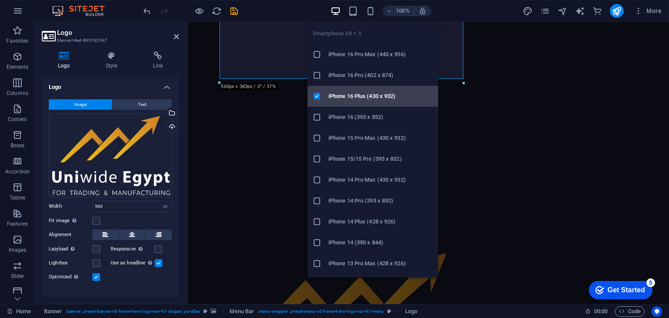
scroll to position [0, 0]
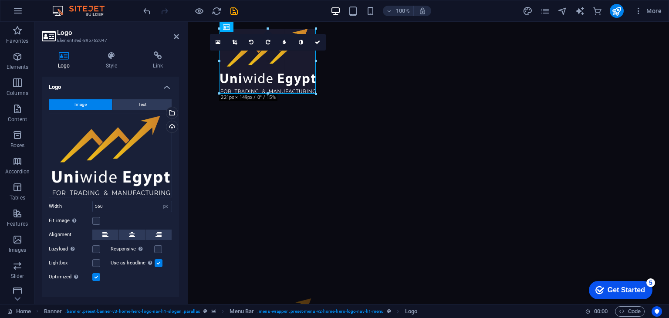
drag, startPoint x: 218, startPoint y: 190, endPoint x: 366, endPoint y: 56, distance: 199.4
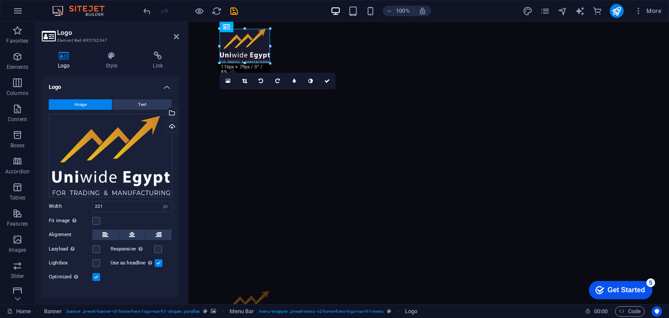
drag, startPoint x: 315, startPoint y: 94, endPoint x: 269, endPoint y: 44, distance: 67.8
type input "116"
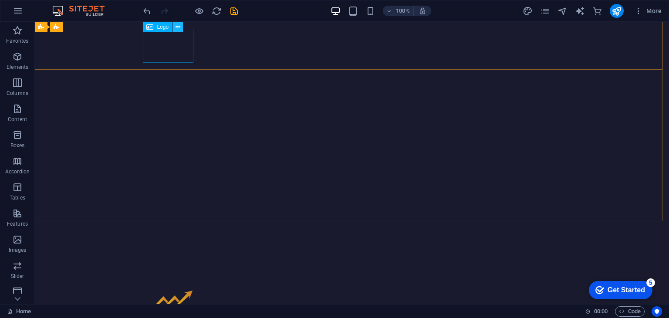
click at [179, 24] on icon at bounding box center [177, 27] width 5 height 9
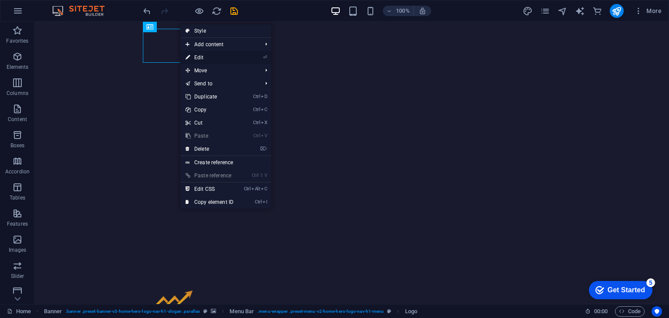
click at [202, 56] on link "⏎ Edit" at bounding box center [209, 57] width 58 height 13
select select "px"
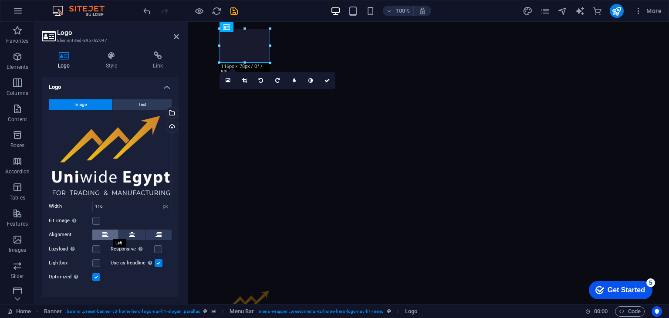
click at [108, 232] on icon at bounding box center [105, 234] width 6 height 10
click at [127, 230] on button at bounding box center [132, 234] width 26 height 10
click at [101, 233] on button at bounding box center [105, 234] width 26 height 10
click at [95, 260] on label at bounding box center [96, 263] width 8 height 8
click at [0, 0] on input "Lightbox" at bounding box center [0, 0] width 0 height 0
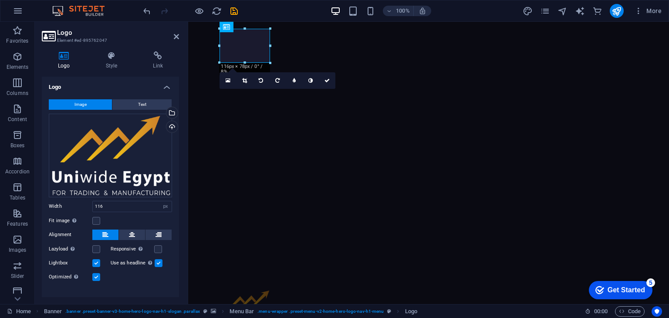
click at [95, 260] on label at bounding box center [96, 263] width 8 height 8
click at [0, 0] on input "Lightbox" at bounding box center [0, 0] width 0 height 0
click at [94, 247] on label at bounding box center [96, 249] width 8 height 8
click at [0, 0] on input "Lazyload Loading images after the page loads improves page speed." at bounding box center [0, 0] width 0 height 0
click at [98, 248] on label at bounding box center [96, 249] width 8 height 8
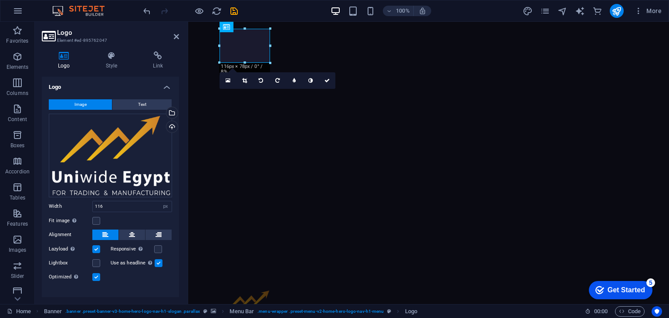
click at [0, 0] on input "Lazyload Loading images after the page loads improves page speed." at bounding box center [0, 0] width 0 height 0
click at [98, 248] on label at bounding box center [96, 249] width 8 height 8
click at [0, 0] on input "Lazyload Loading images after the page loads improves page speed." at bounding box center [0, 0] width 0 height 0
click at [157, 245] on label at bounding box center [158, 249] width 8 height 8
click at [0, 0] on input "Responsive Automatically load retina image and smartphone optimized sizes." at bounding box center [0, 0] width 0 height 0
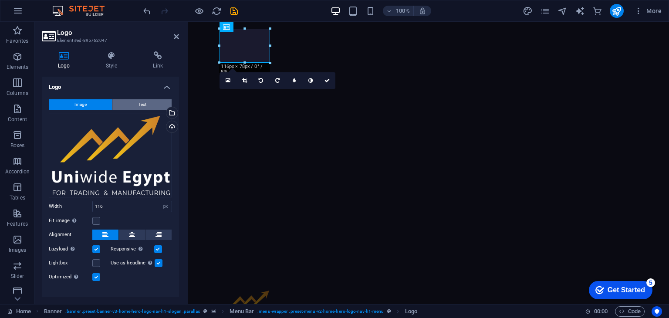
click at [131, 107] on button "Text" at bounding box center [141, 104] width 59 height 10
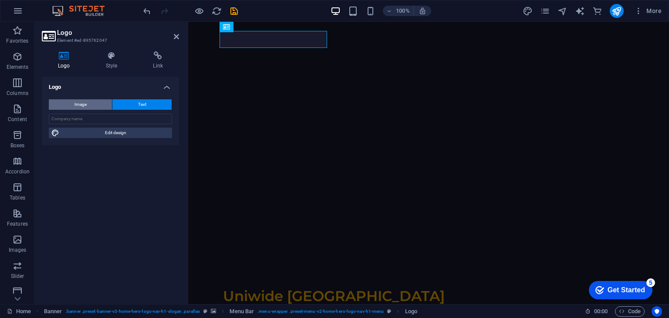
click at [87, 106] on button "Image" at bounding box center [80, 104] width 63 height 10
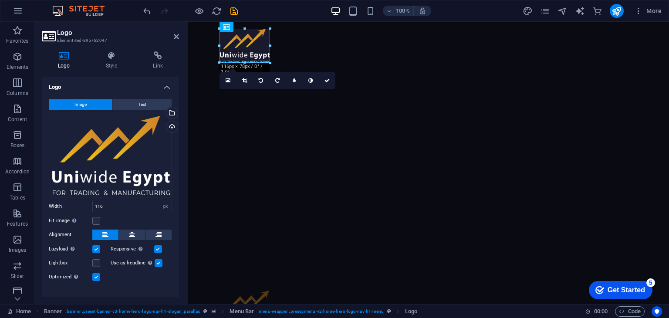
drag, startPoint x: 226, startPoint y: 27, endPoint x: 249, endPoint y: 27, distance: 23.5
click at [249, 27] on div at bounding box center [244, 28] width 51 height 3
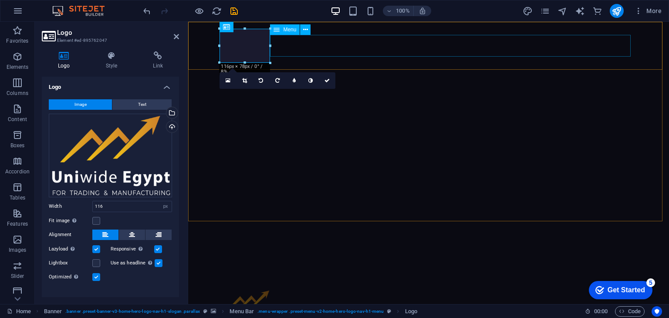
drag, startPoint x: 279, startPoint y: 45, endPoint x: 291, endPoint y: 45, distance: 11.8
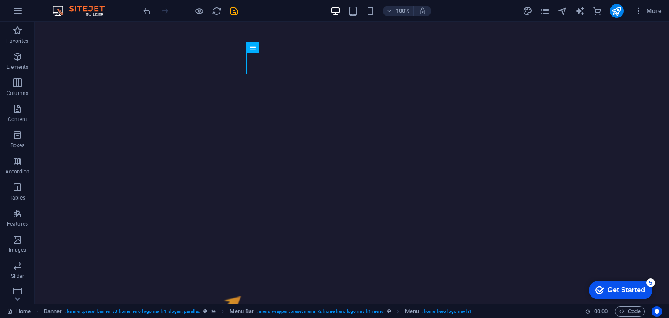
click at [189, 58] on div at bounding box center [194, 63] width 103 height 69
click at [264, 125] on div at bounding box center [348, 165] width 627 height 121
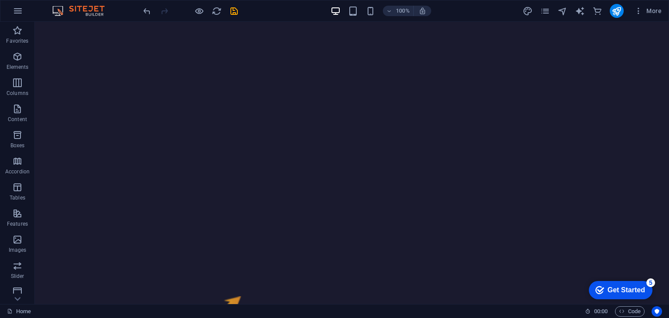
click at [221, 125] on div at bounding box center [348, 165] width 627 height 121
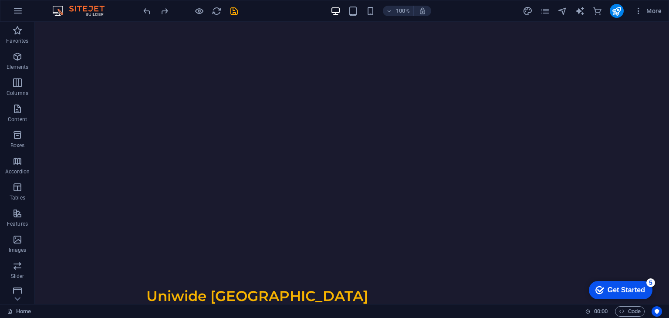
click at [221, 39] on div at bounding box center [197, 39] width 108 height 17
click at [184, 89] on div at bounding box center [348, 117] width 627 height 121
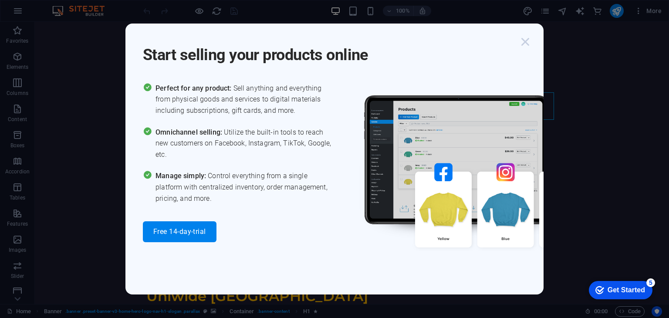
click at [525, 37] on icon "button" at bounding box center [525, 42] width 16 height 16
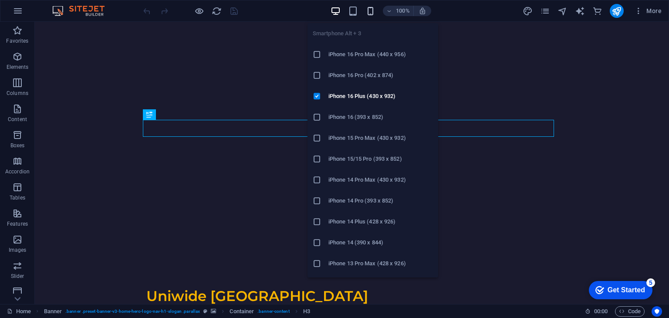
click at [373, 11] on icon "button" at bounding box center [370, 11] width 10 height 10
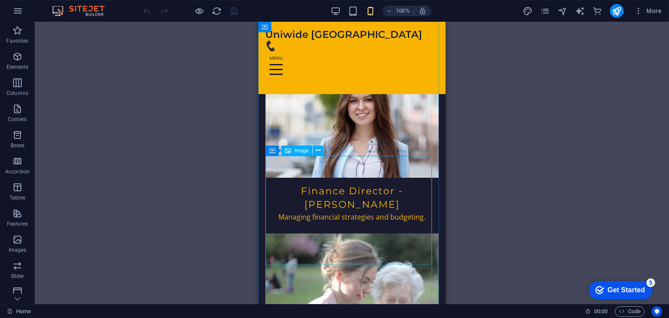
scroll to position [1741, 0]
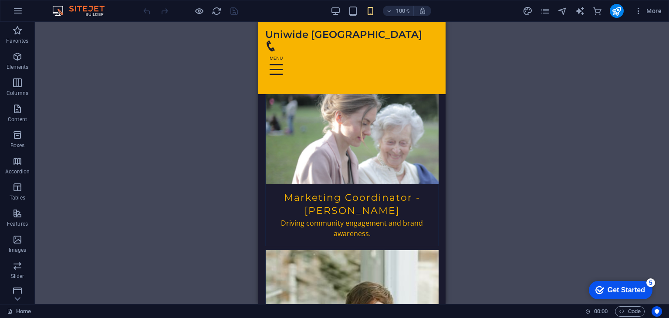
click at [633, 286] on div "Get Started" at bounding box center [625, 290] width 37 height 8
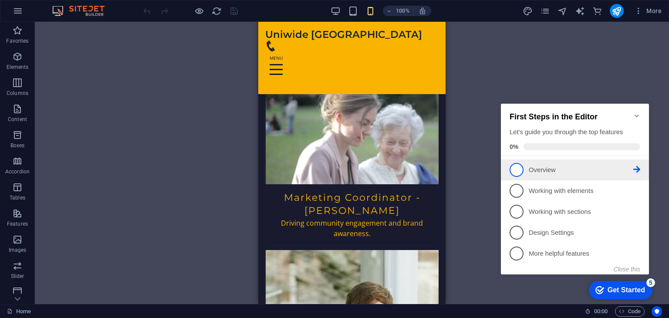
click at [541, 167] on p "Overview - incomplete" at bounding box center [581, 169] width 104 height 9
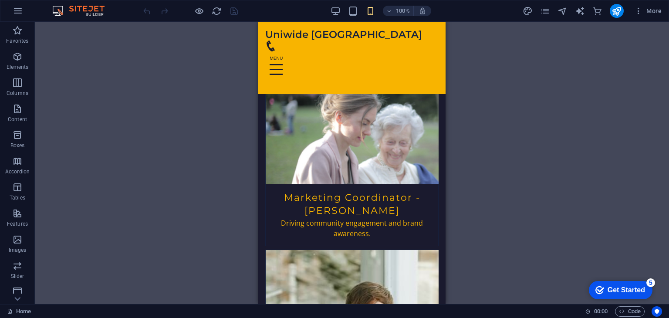
scroll to position [0, 0]
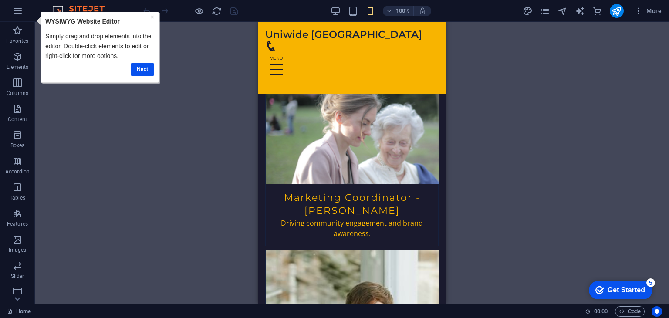
click at [129, 71] on div "Next" at bounding box center [99, 69] width 109 height 13
click at [138, 72] on link "Next" at bounding box center [143, 69] width 24 height 13
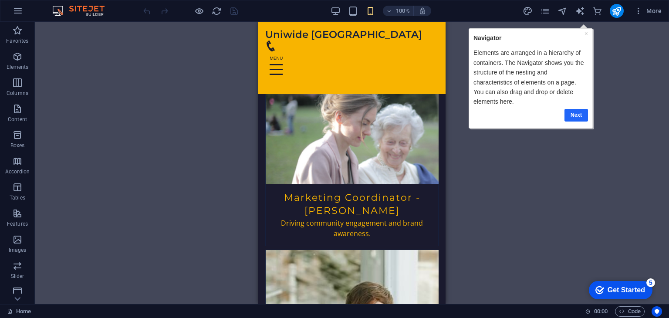
click at [571, 110] on link "Next" at bounding box center [576, 114] width 24 height 13
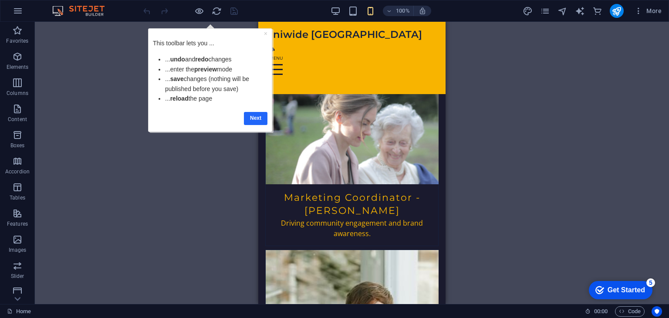
click at [262, 118] on link "Next" at bounding box center [255, 117] width 24 height 13
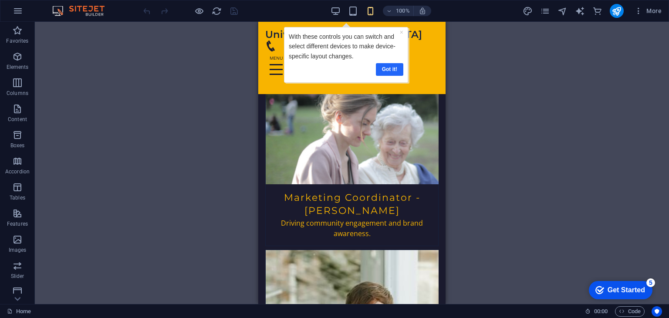
click at [397, 67] on link "Got it!" at bounding box center [389, 69] width 27 height 13
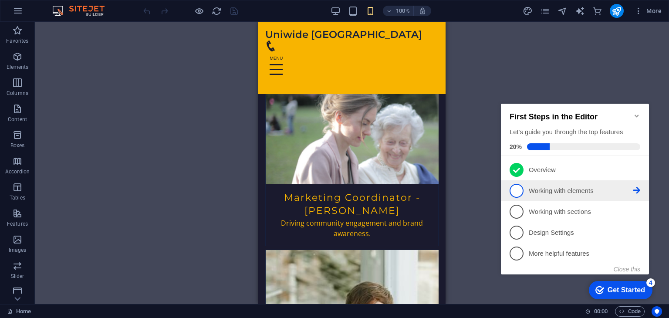
click at [607, 193] on p "Working with elements - incomplete" at bounding box center [581, 190] width 104 height 9
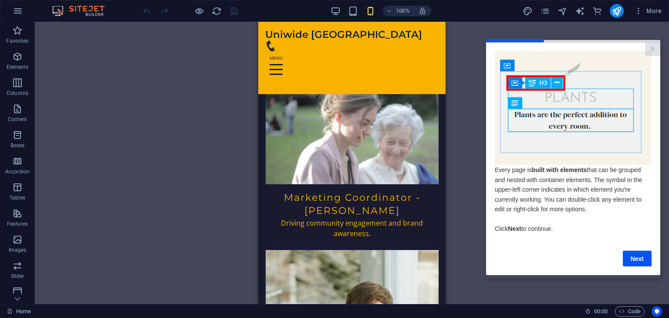
click at [654, 264] on cue "Every page is built with elements that can be grouped and nested with container…" at bounding box center [573, 158] width 174 height 232
click at [645, 263] on link "Next" at bounding box center [637, 258] width 29 height 16
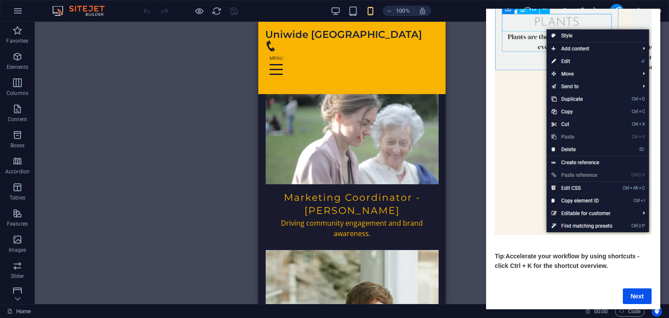
scroll to position [77, 0]
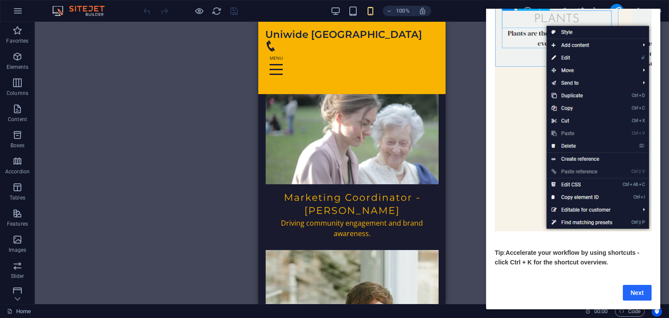
click at [637, 285] on link "Next" at bounding box center [637, 293] width 29 height 16
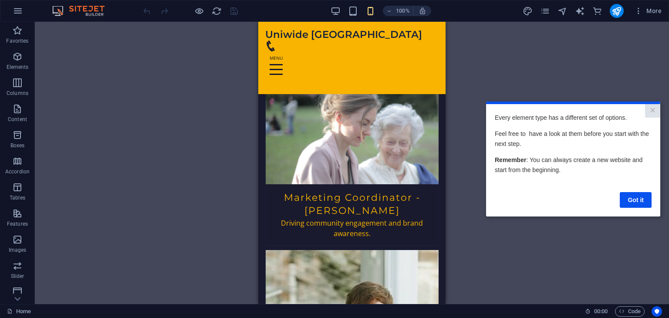
scroll to position [0, 0]
click at [630, 199] on link "Got it" at bounding box center [636, 200] width 32 height 16
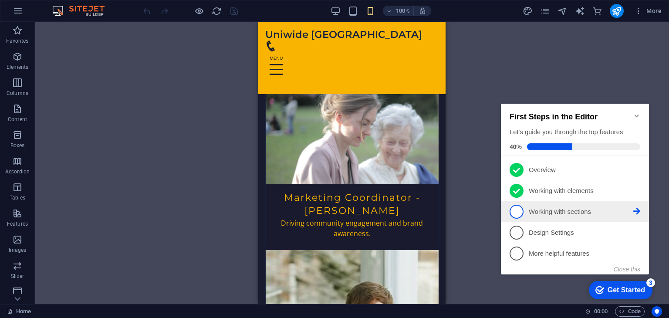
click at [633, 208] on icon at bounding box center [636, 211] width 7 height 7
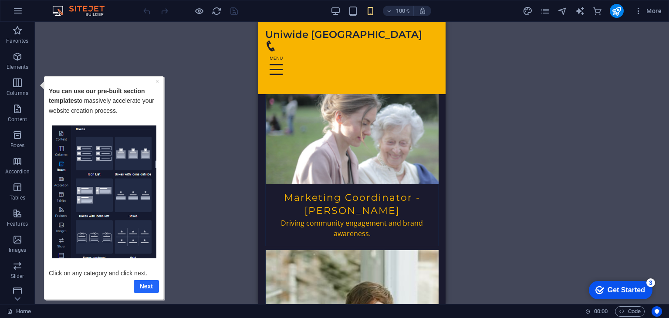
click at [152, 286] on link "Next" at bounding box center [146, 286] width 25 height 13
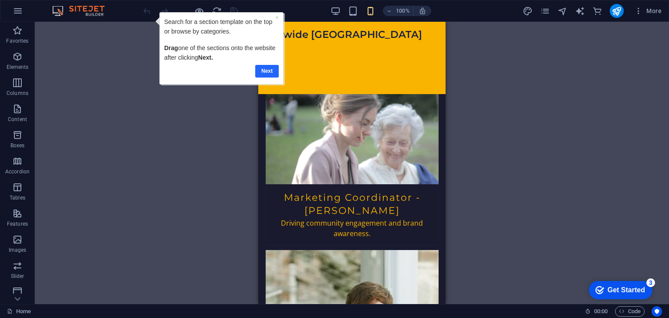
click at [273, 69] on link "Next" at bounding box center [267, 70] width 24 height 13
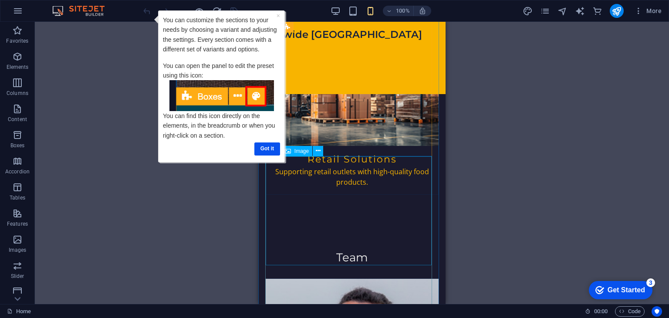
scroll to position [871, 0]
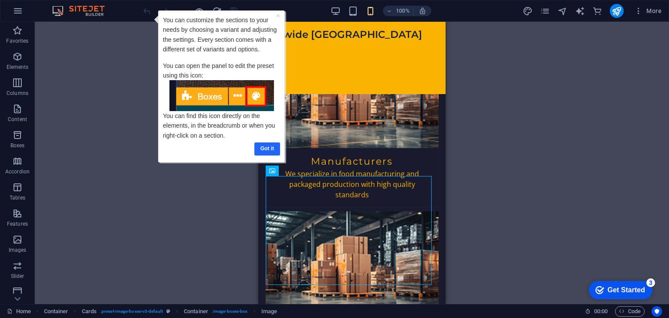
click at [264, 150] on link "Got it" at bounding box center [267, 148] width 26 height 13
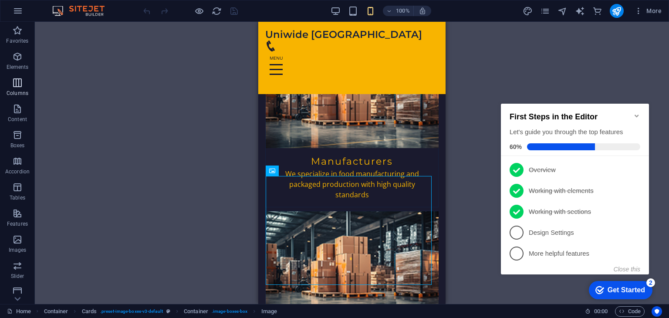
click at [15, 90] on p "Columns" at bounding box center [18, 93] width 22 height 7
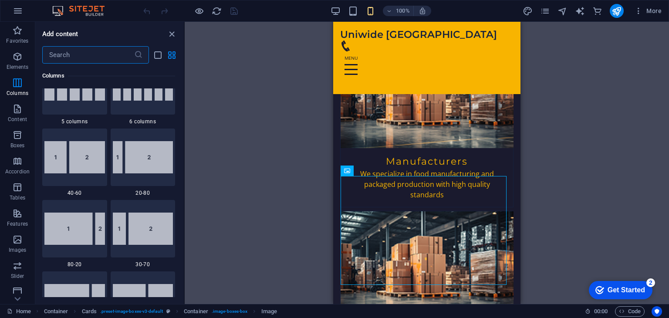
scroll to position [431, 0]
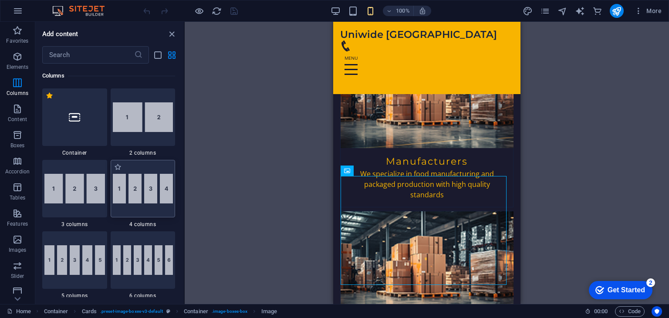
click at [131, 192] on img at bounding box center [143, 189] width 61 height 30
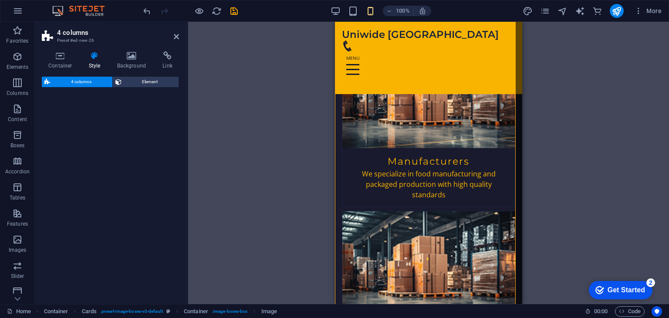
scroll to position [2079, 0]
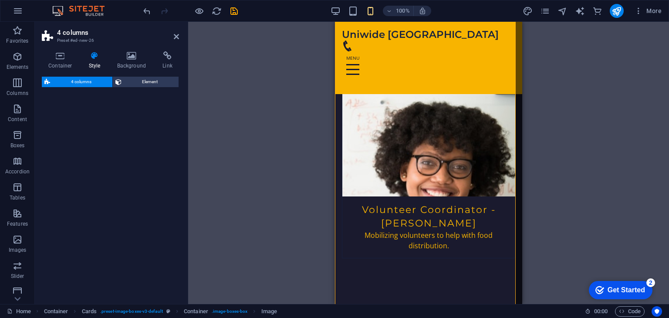
select select "rem"
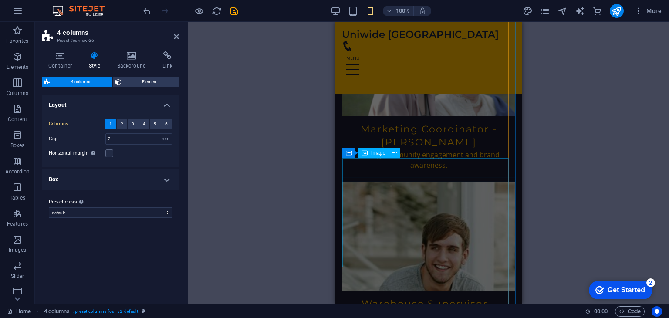
scroll to position [1905, 0]
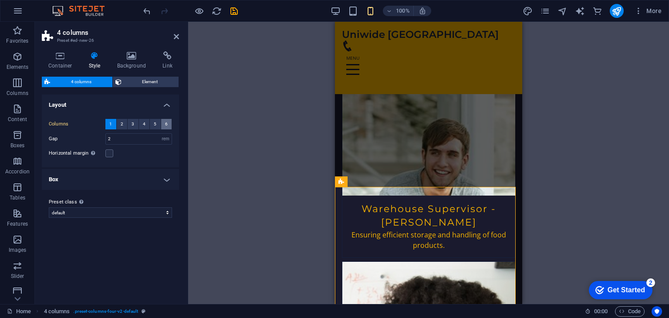
click at [168, 126] on button "6" at bounding box center [166, 124] width 11 height 10
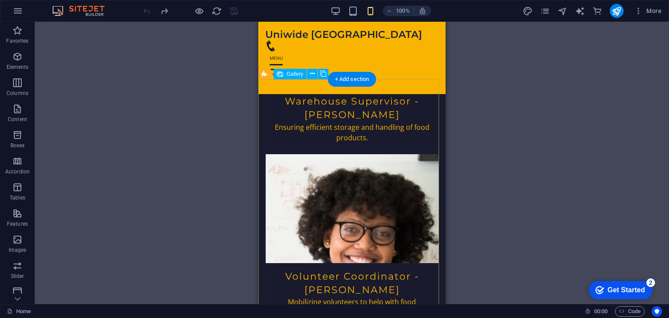
scroll to position [1838, 0]
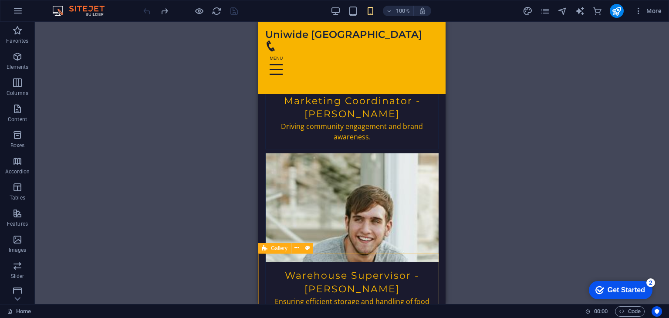
click at [267, 246] on icon at bounding box center [265, 248] width 6 height 10
click at [296, 249] on icon at bounding box center [296, 247] width 5 height 9
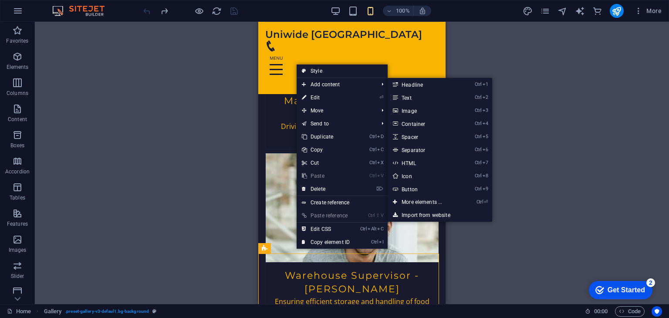
drag, startPoint x: 326, startPoint y: 75, endPoint x: 306, endPoint y: 81, distance: 20.5
click at [326, 75] on link "Style" at bounding box center [341, 70] width 91 height 13
select select "rem"
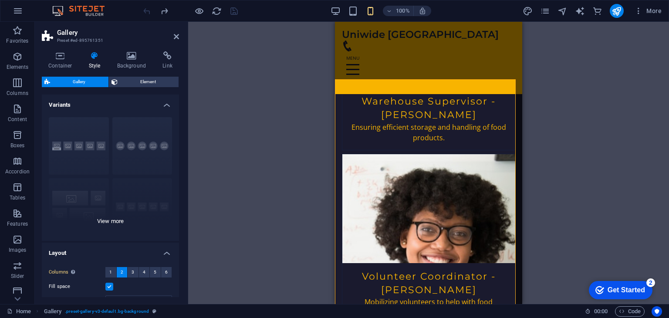
scroll to position [127, 0]
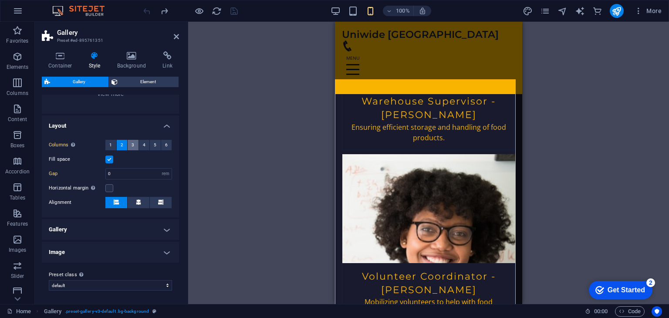
click at [131, 141] on span "3" at bounding box center [132, 145] width 3 height 10
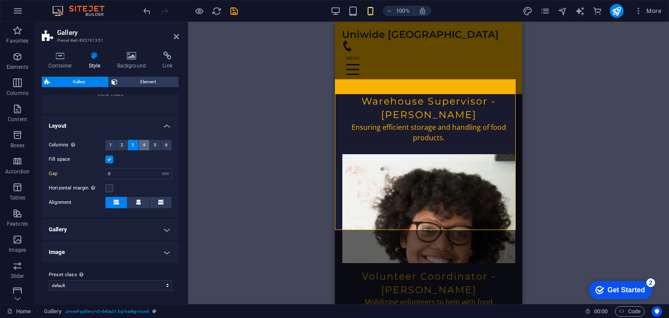
click at [145, 150] on button "4" at bounding box center [144, 145] width 11 height 10
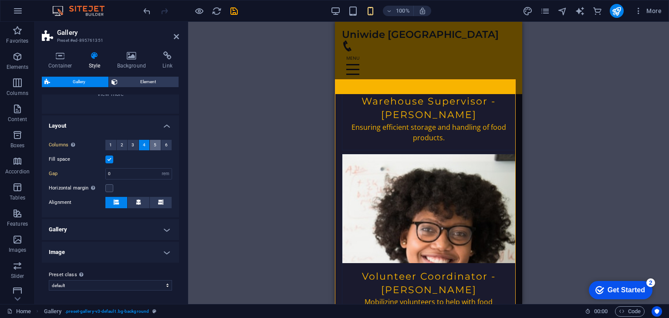
click at [152, 149] on button "5" at bounding box center [155, 145] width 11 height 10
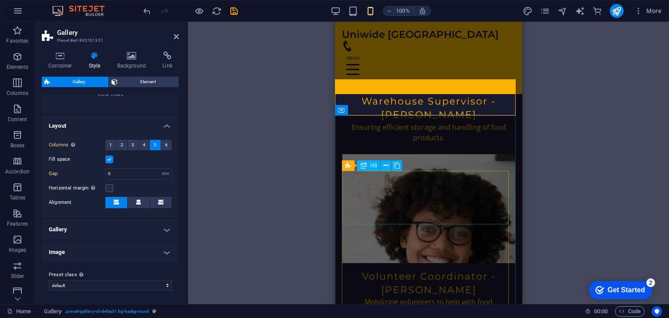
scroll to position [1838, 0]
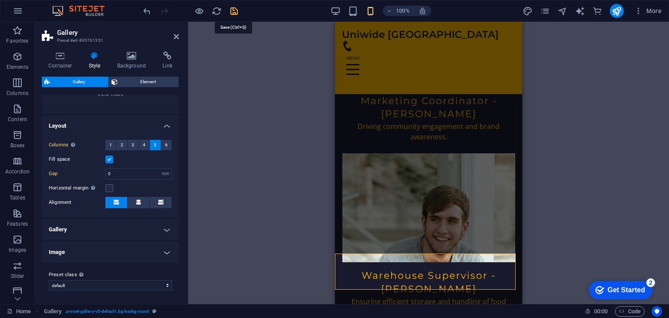
click at [232, 10] on icon "save" at bounding box center [234, 11] width 10 height 10
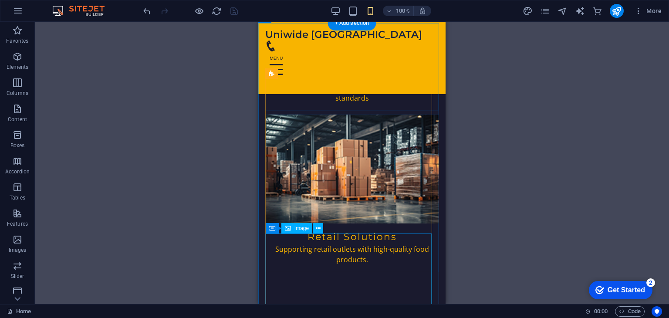
scroll to position [793, 0]
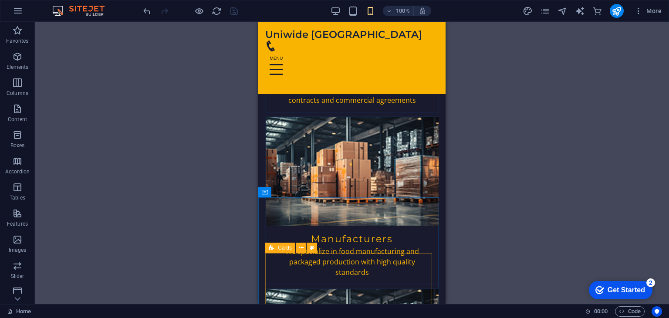
click at [271, 245] on icon at bounding box center [272, 247] width 6 height 10
click at [303, 247] on icon at bounding box center [301, 247] width 5 height 9
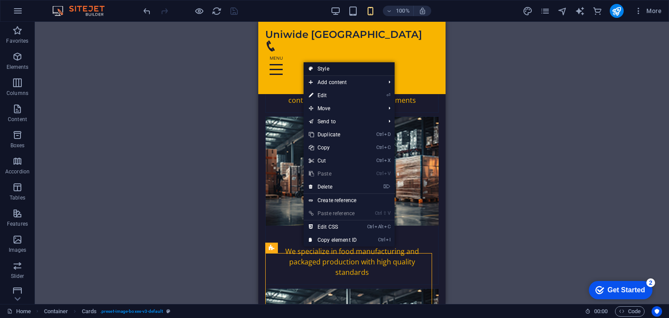
click at [331, 72] on link "Style" at bounding box center [348, 68] width 91 height 13
select select "rem"
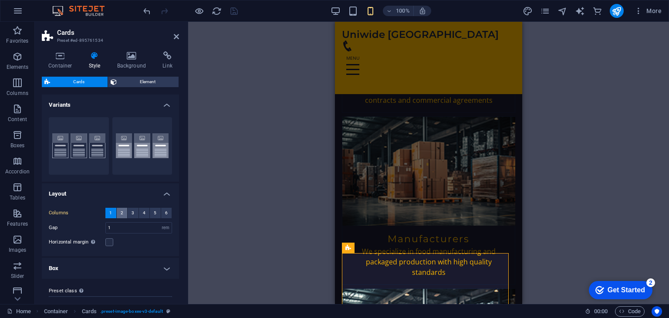
click at [124, 215] on button "2" at bounding box center [122, 213] width 11 height 10
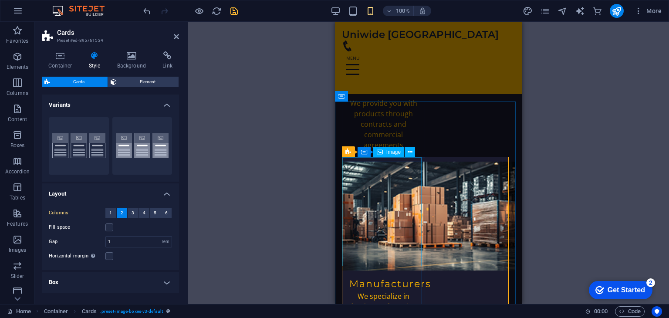
scroll to position [967, 0]
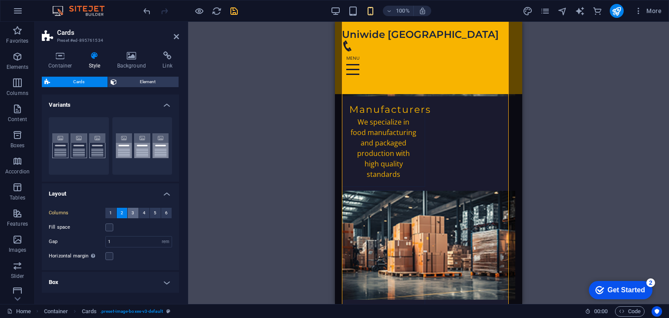
click at [131, 212] on span "3" at bounding box center [132, 213] width 3 height 10
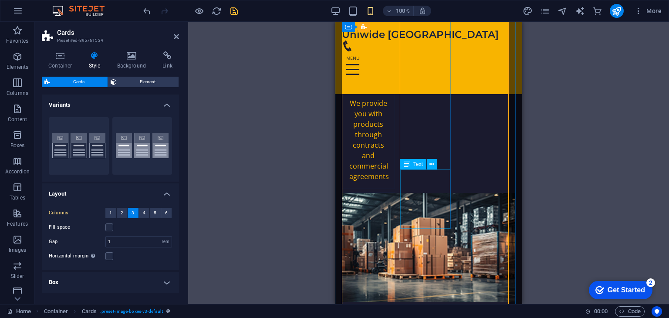
scroll to position [619, 0]
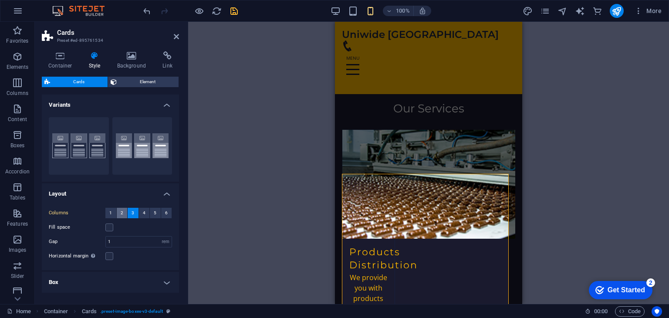
click at [122, 214] on span "2" at bounding box center [122, 213] width 3 height 10
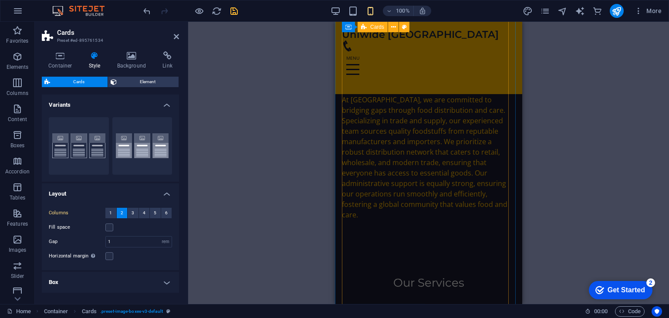
scroll to position [271, 0]
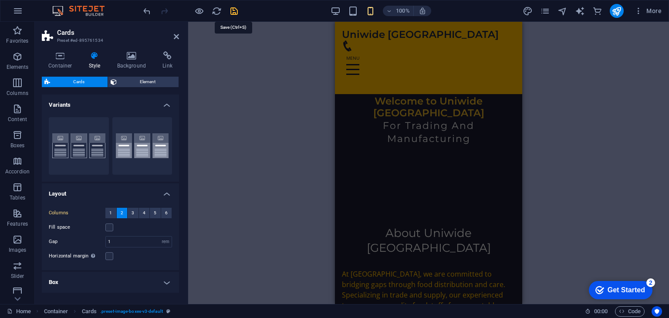
click at [234, 13] on icon "save" at bounding box center [234, 11] width 10 height 10
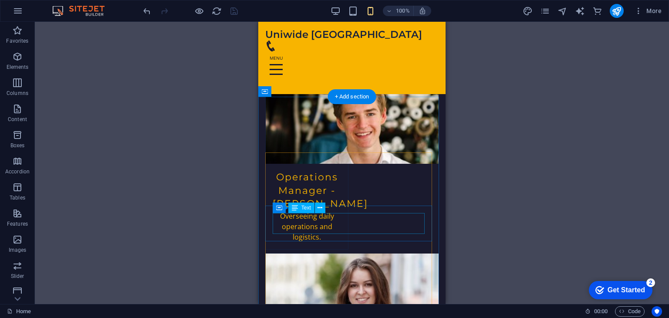
scroll to position [1393, 0]
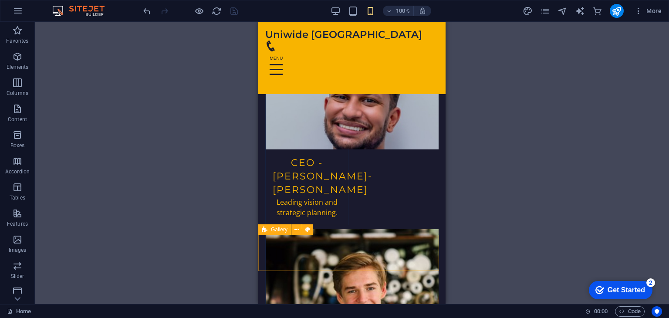
click at [263, 229] on icon at bounding box center [265, 229] width 6 height 10
click at [310, 231] on button at bounding box center [312, 229] width 10 height 10
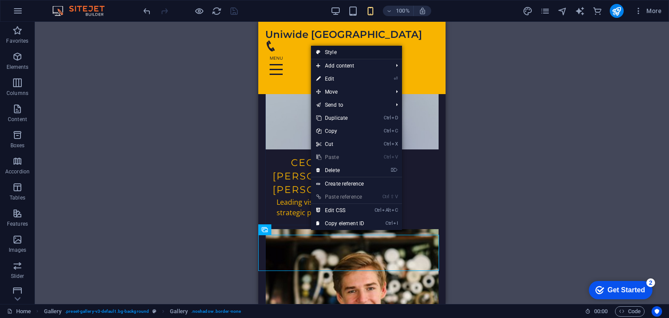
click at [343, 56] on link "Style" at bounding box center [356, 52] width 91 height 13
select select "rem"
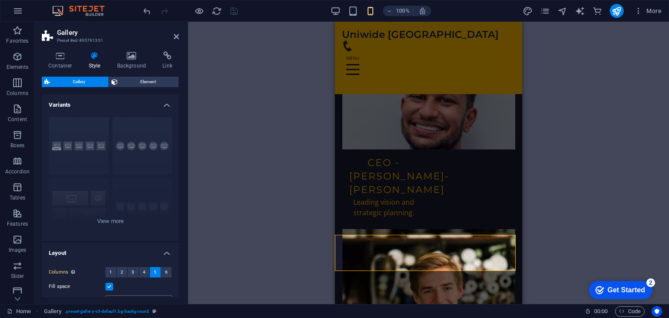
scroll to position [127, 0]
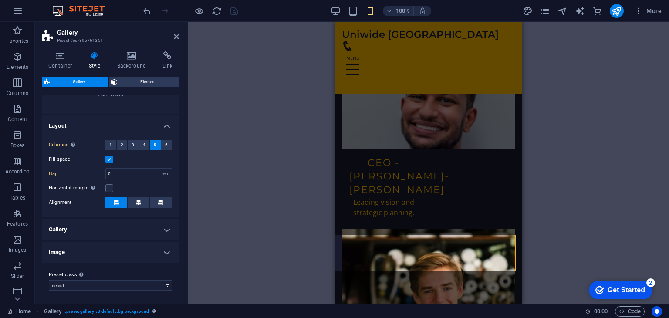
click at [110, 159] on label at bounding box center [109, 159] width 8 height 8
click at [0, 0] on input "Fill space" at bounding box center [0, 0] width 0 height 0
click at [110, 159] on label at bounding box center [109, 159] width 8 height 8
click at [0, 0] on input "Fill space" at bounding box center [0, 0] width 0 height 0
click at [140, 202] on button at bounding box center [139, 202] width 22 height 11
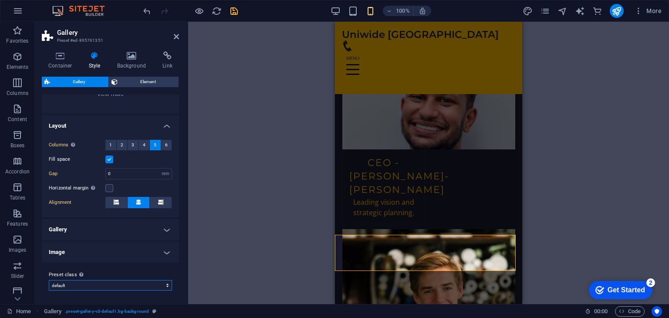
click at [124, 286] on select "default grid-dense gallery-rooms-suites Add preset class" at bounding box center [110, 285] width 123 height 10
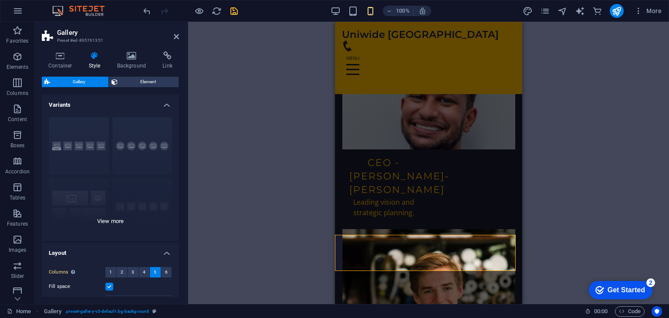
click at [122, 219] on div "Captions Circle Collage Default Grid Grid shifted" at bounding box center [110, 175] width 137 height 131
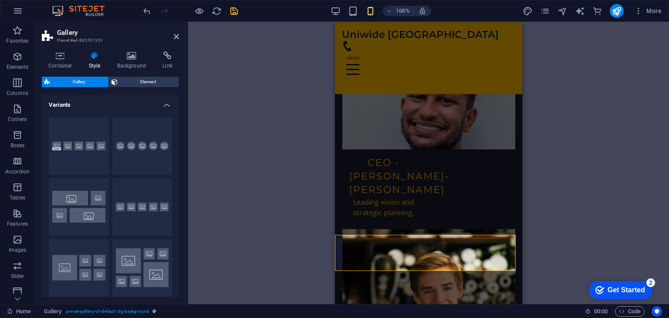
click at [165, 106] on h4 "Variants" at bounding box center [110, 102] width 137 height 16
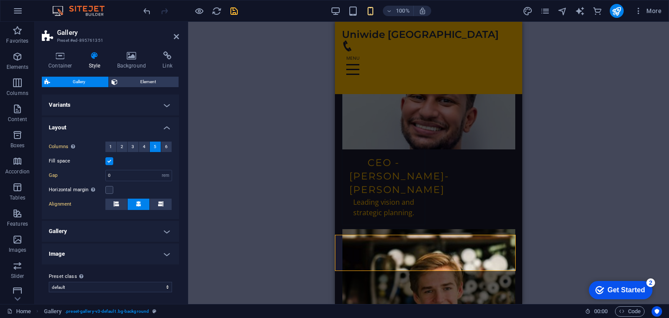
click at [260, 49] on div "H1 Banner Container Menu Menu Bar H3 Text Spacer Text Container Spacer Cards Co…" at bounding box center [428, 163] width 481 height 282
click at [232, 12] on icon "save" at bounding box center [234, 11] width 10 height 10
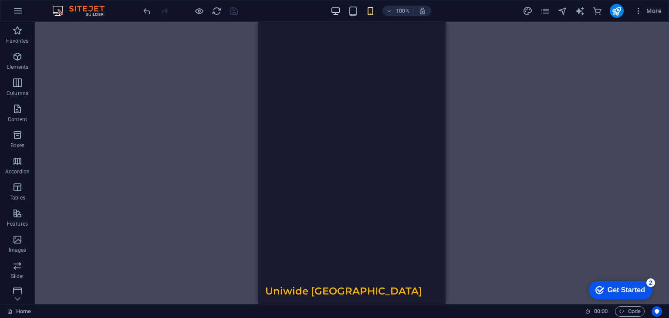
click at [338, 10] on icon "button" at bounding box center [335, 11] width 10 height 10
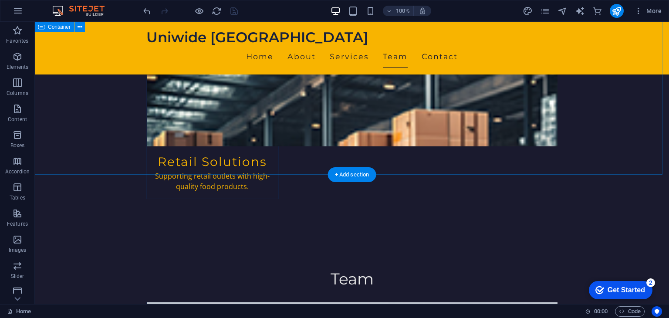
scroll to position [684, 0]
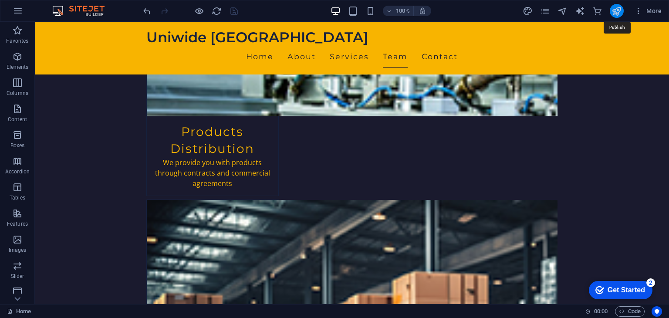
click at [616, 7] on icon "publish" at bounding box center [616, 11] width 10 height 10
